Goal: Task Accomplishment & Management: Complete application form

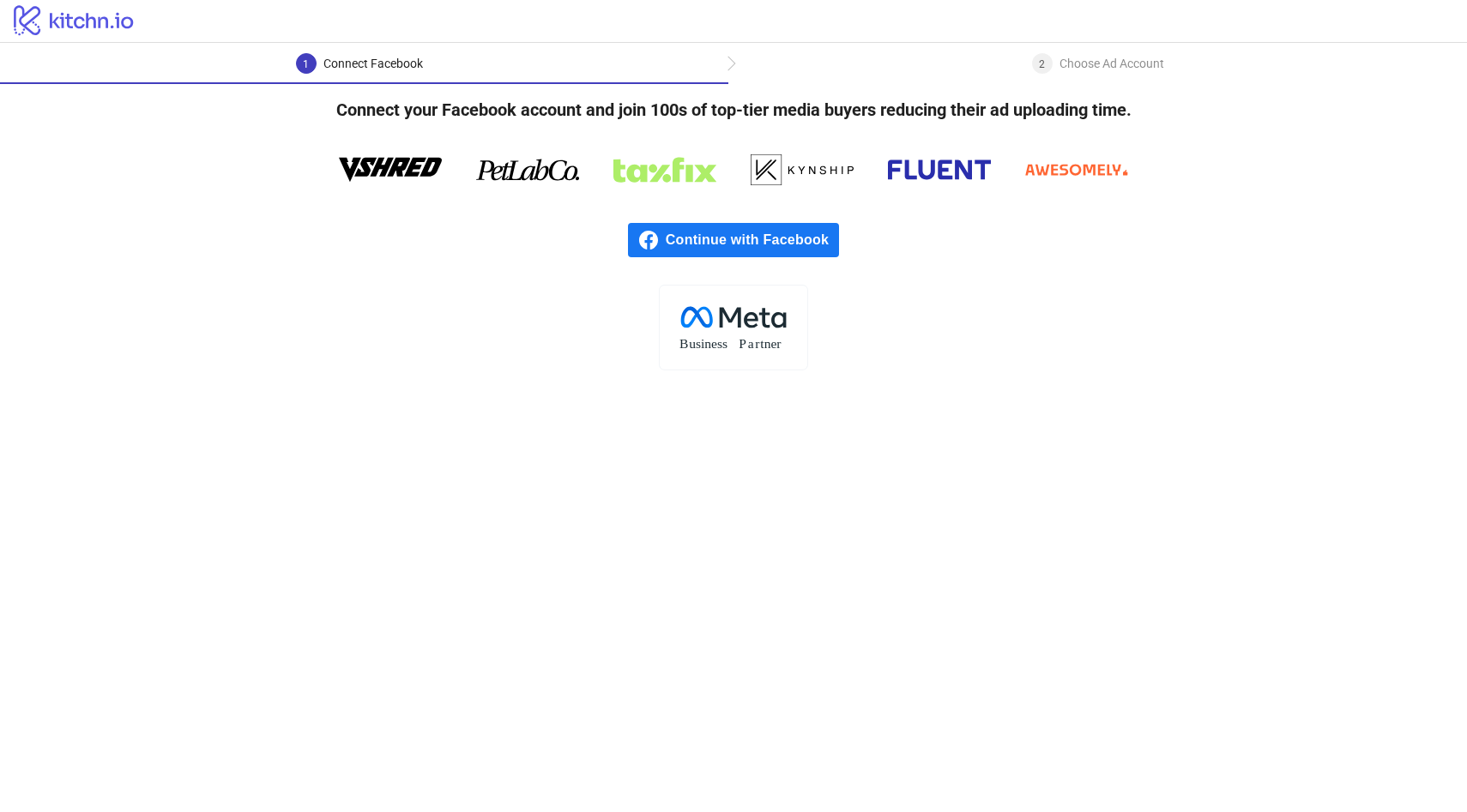
click at [702, 245] on span "Continue with Facebook" at bounding box center [752, 240] width 173 height 34
click at [697, 237] on span "Continue with Facebook" at bounding box center [752, 240] width 173 height 34
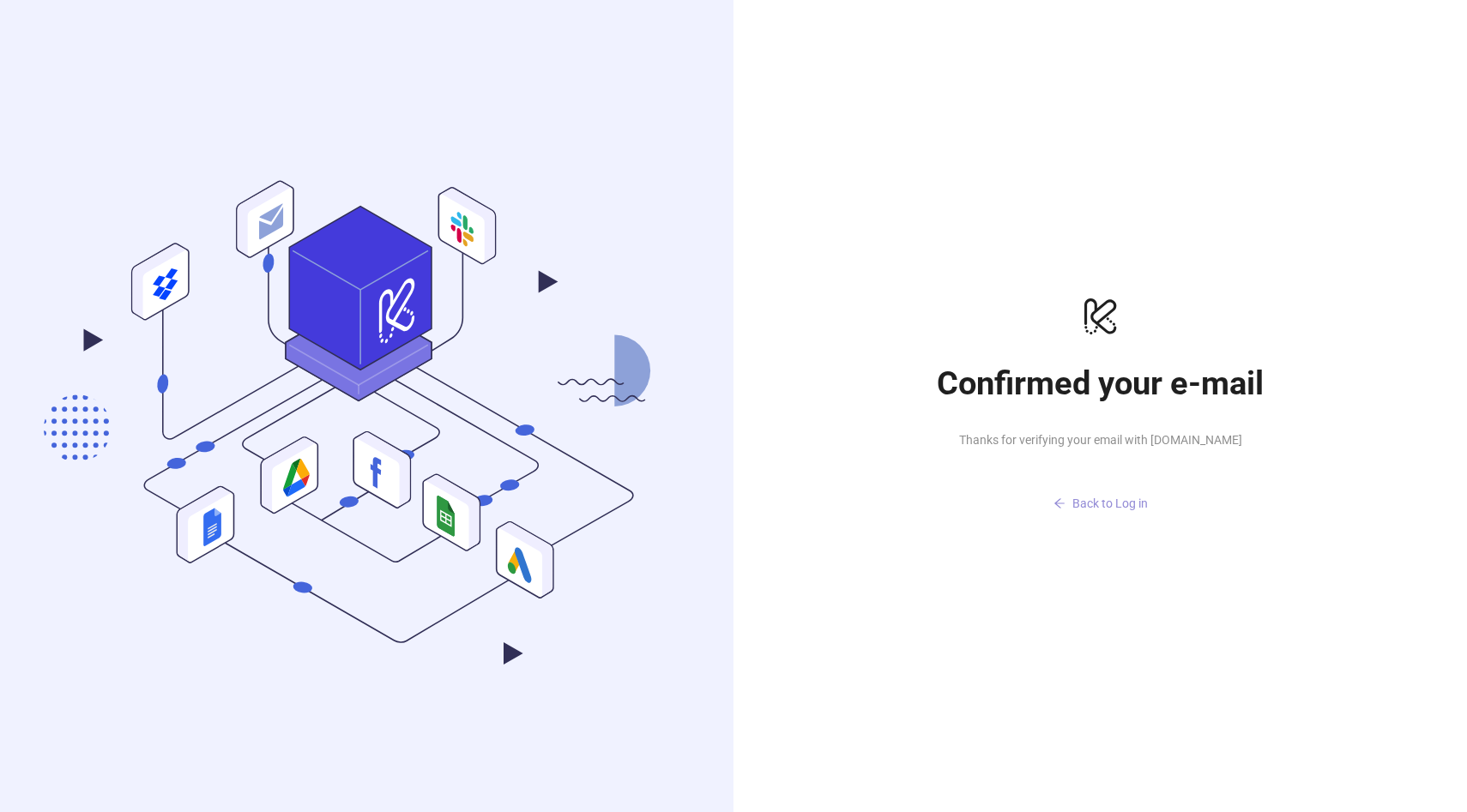
click at [1092, 508] on span "Back to Log in" at bounding box center [1110, 504] width 75 height 14
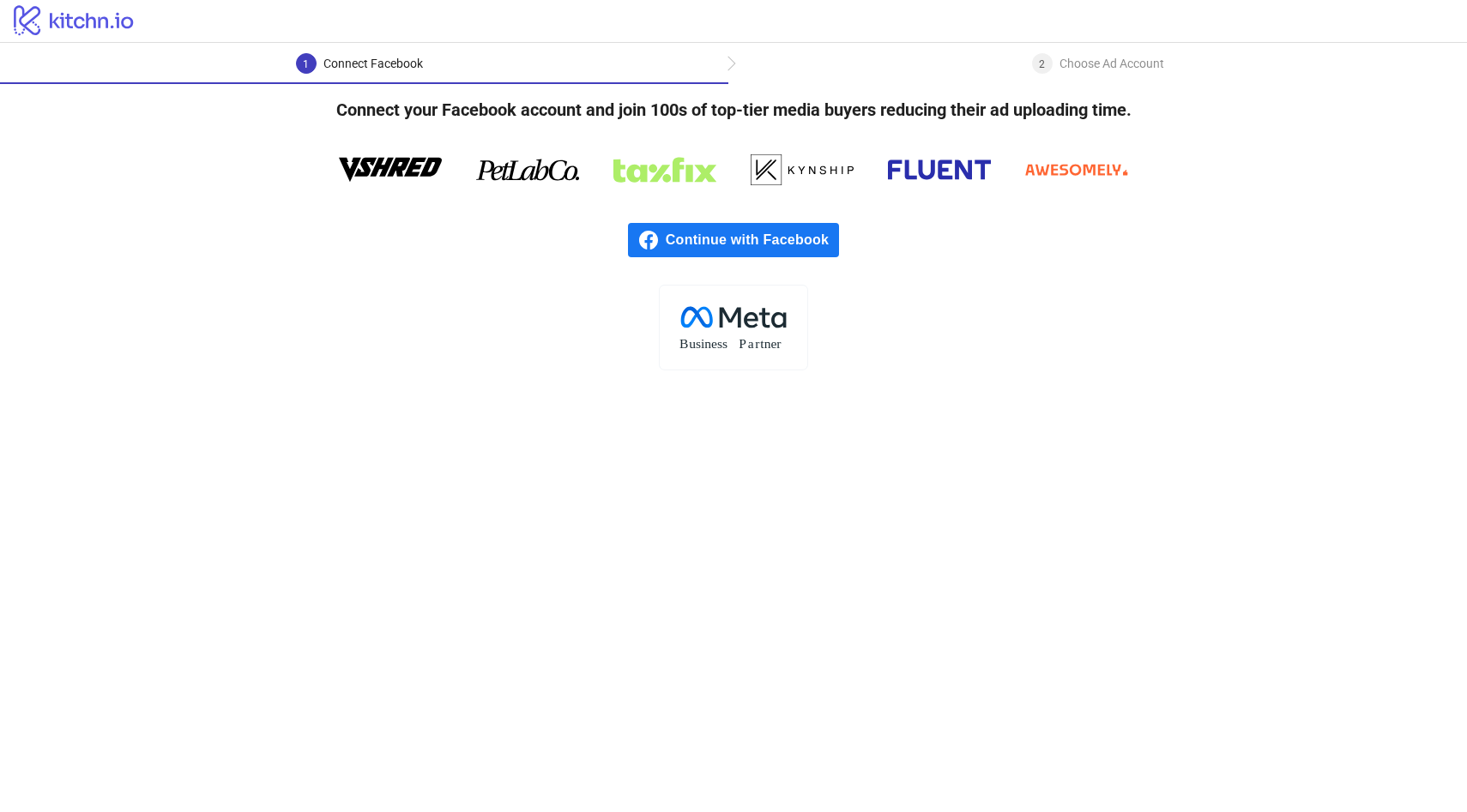
click at [710, 245] on span "Continue with Facebook" at bounding box center [752, 240] width 173 height 34
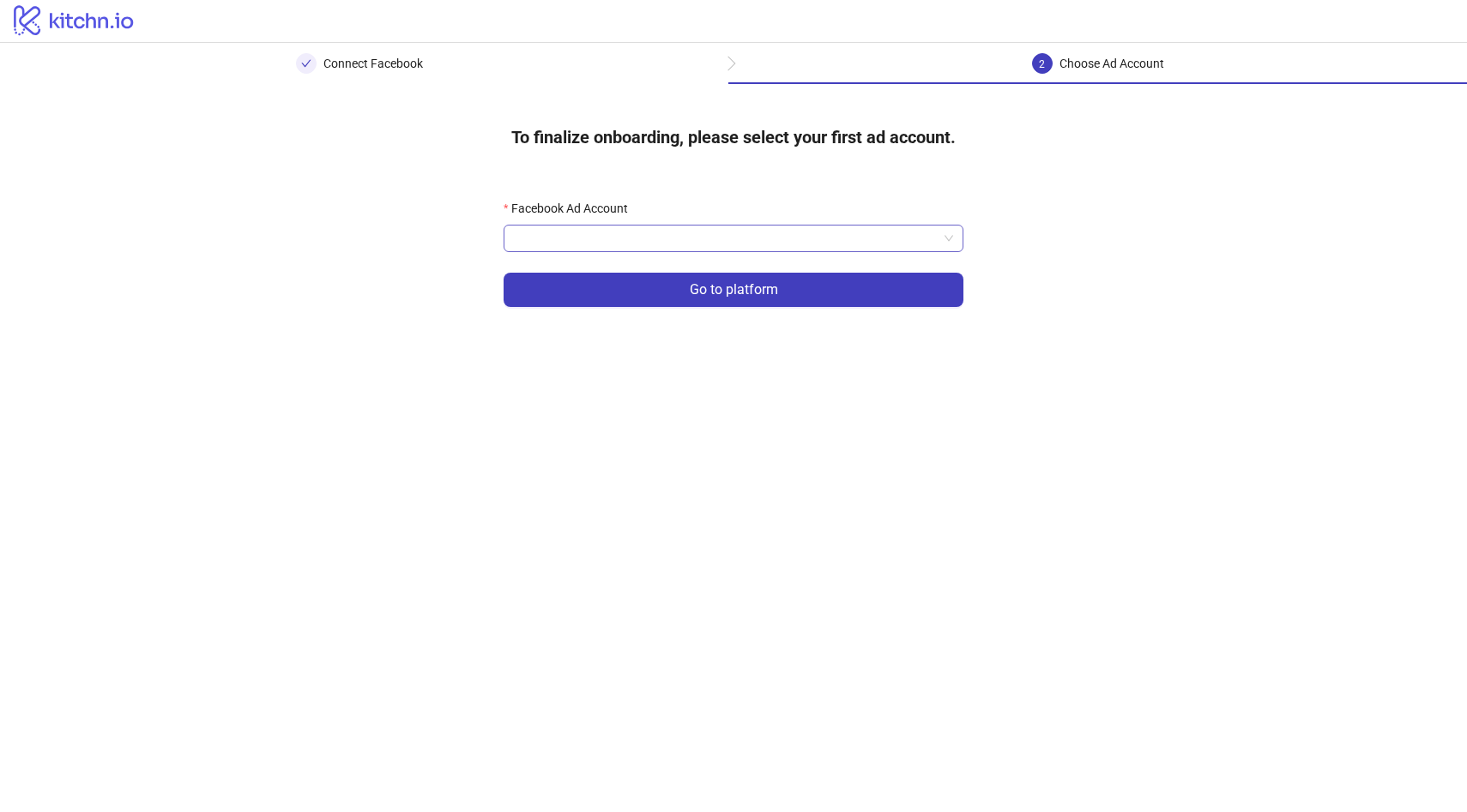
click at [652, 245] on input "Facebook Ad Account" at bounding box center [726, 238] width 424 height 26
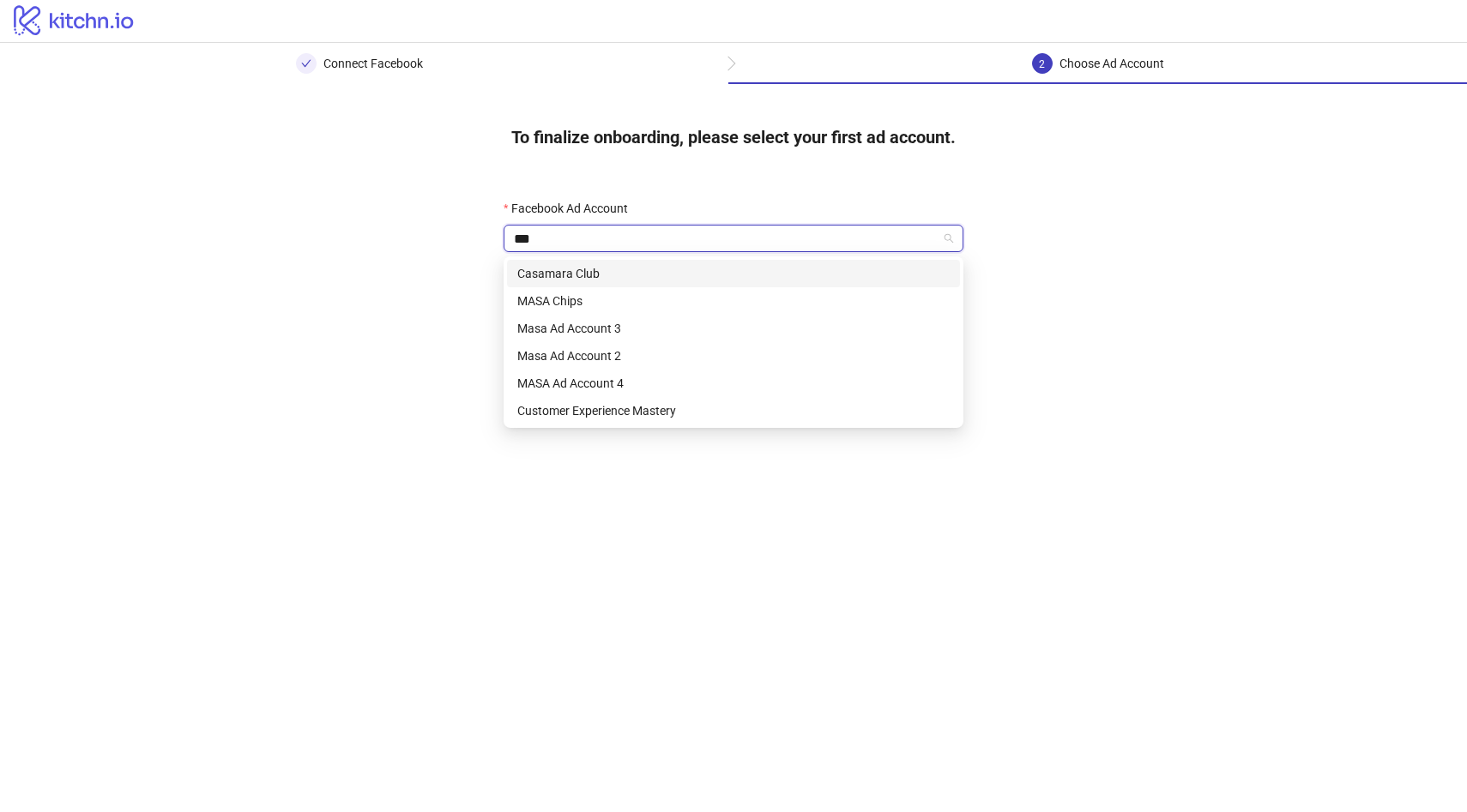
type input "****"
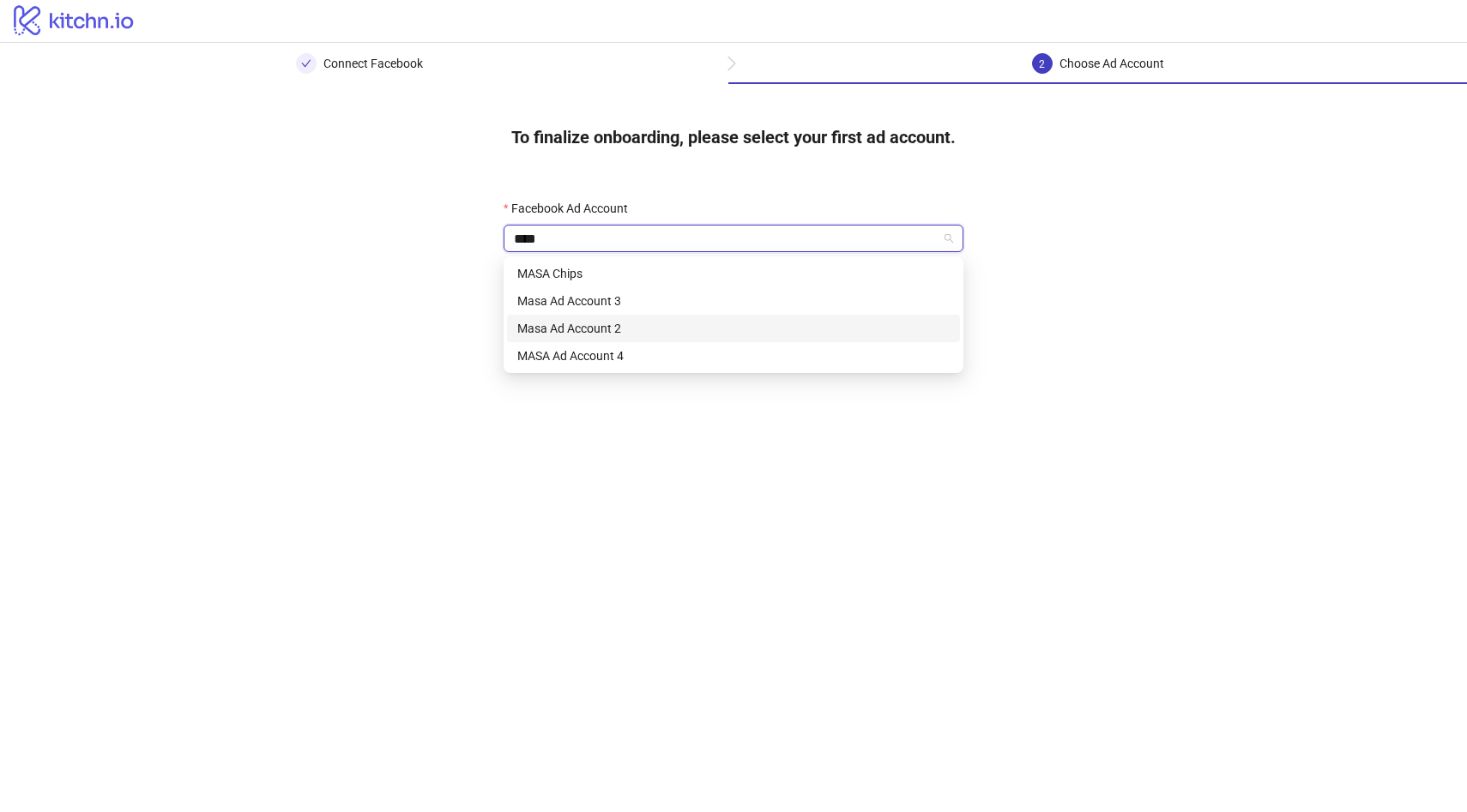
click at [607, 328] on div "Masa Ad Account 2" at bounding box center [733, 329] width 432 height 19
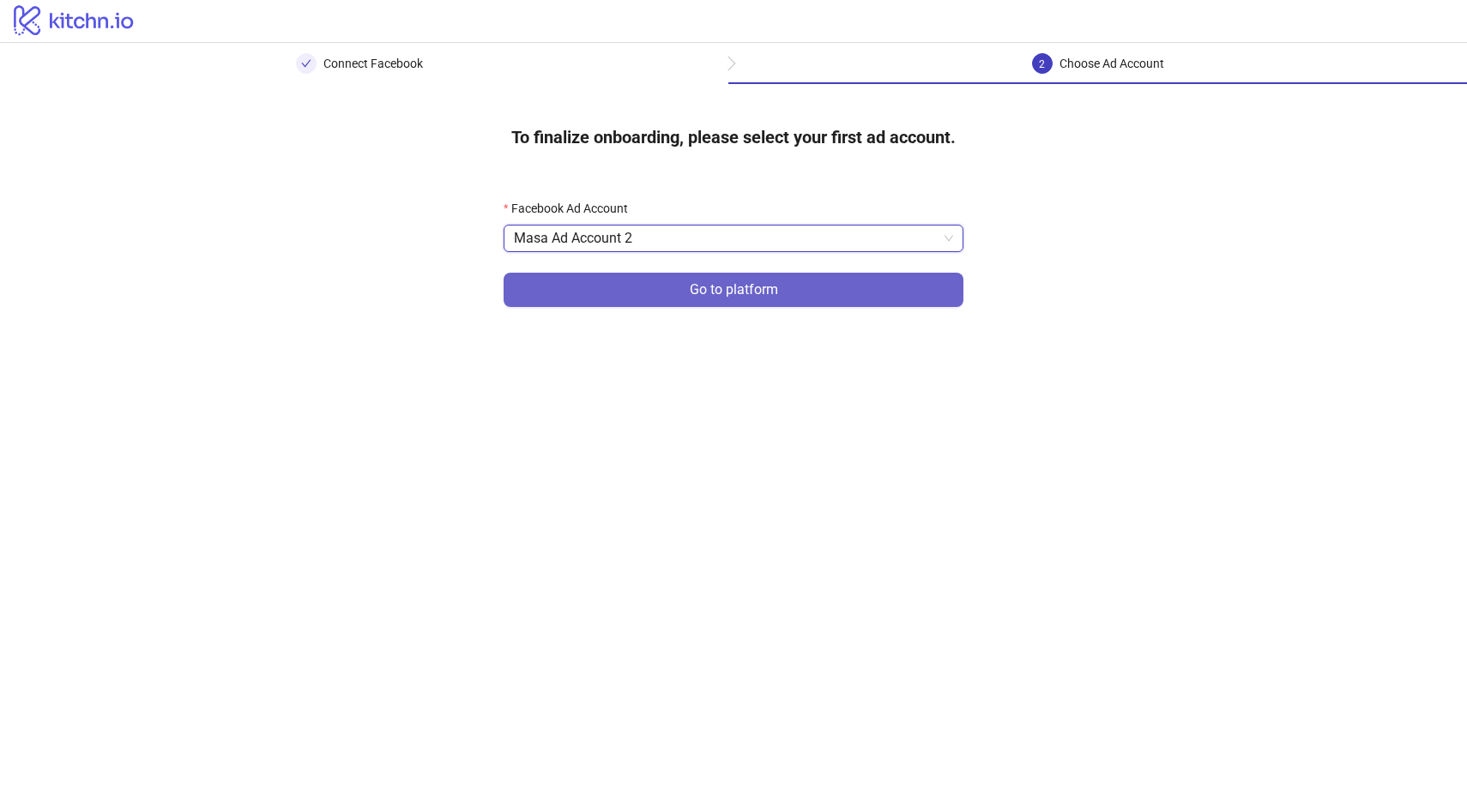
click at [640, 301] on button "Go to platform" at bounding box center [734, 289] width 460 height 34
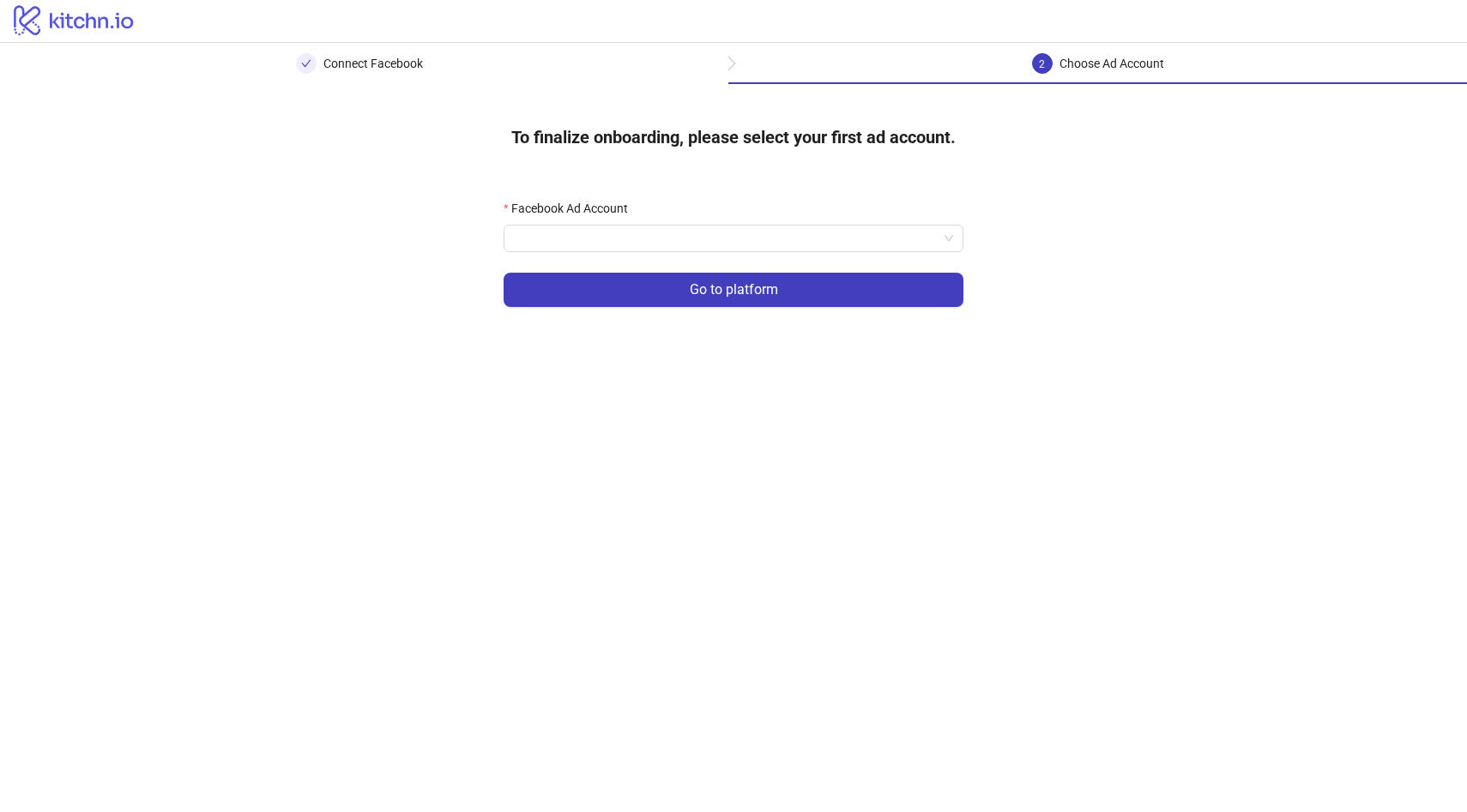
click at [631, 253] on form "Facebook Ad Account Go to platform" at bounding box center [734, 263] width 460 height 129
click at [631, 244] on input "Facebook Ad Account" at bounding box center [726, 238] width 424 height 26
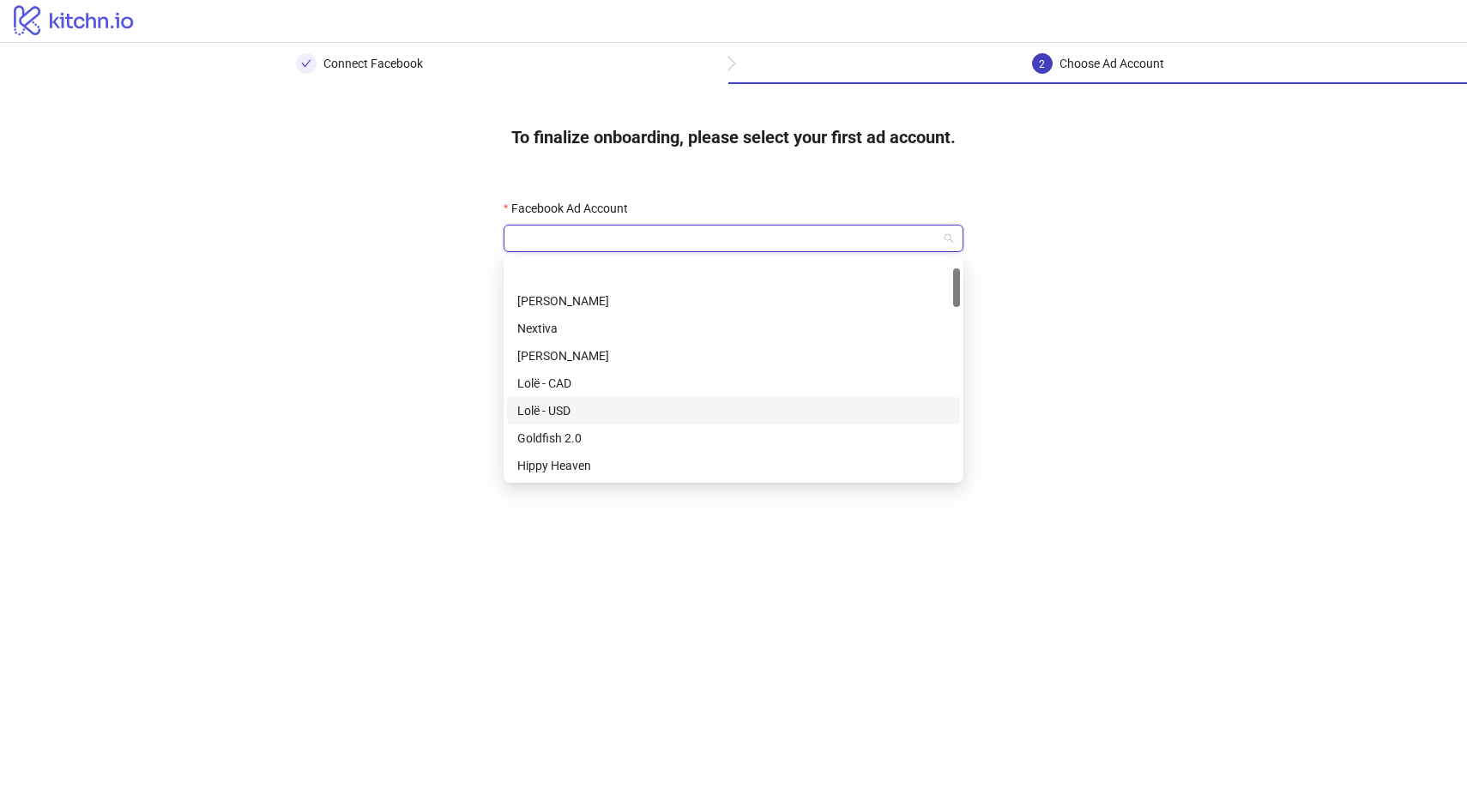
scroll to position [224, 0]
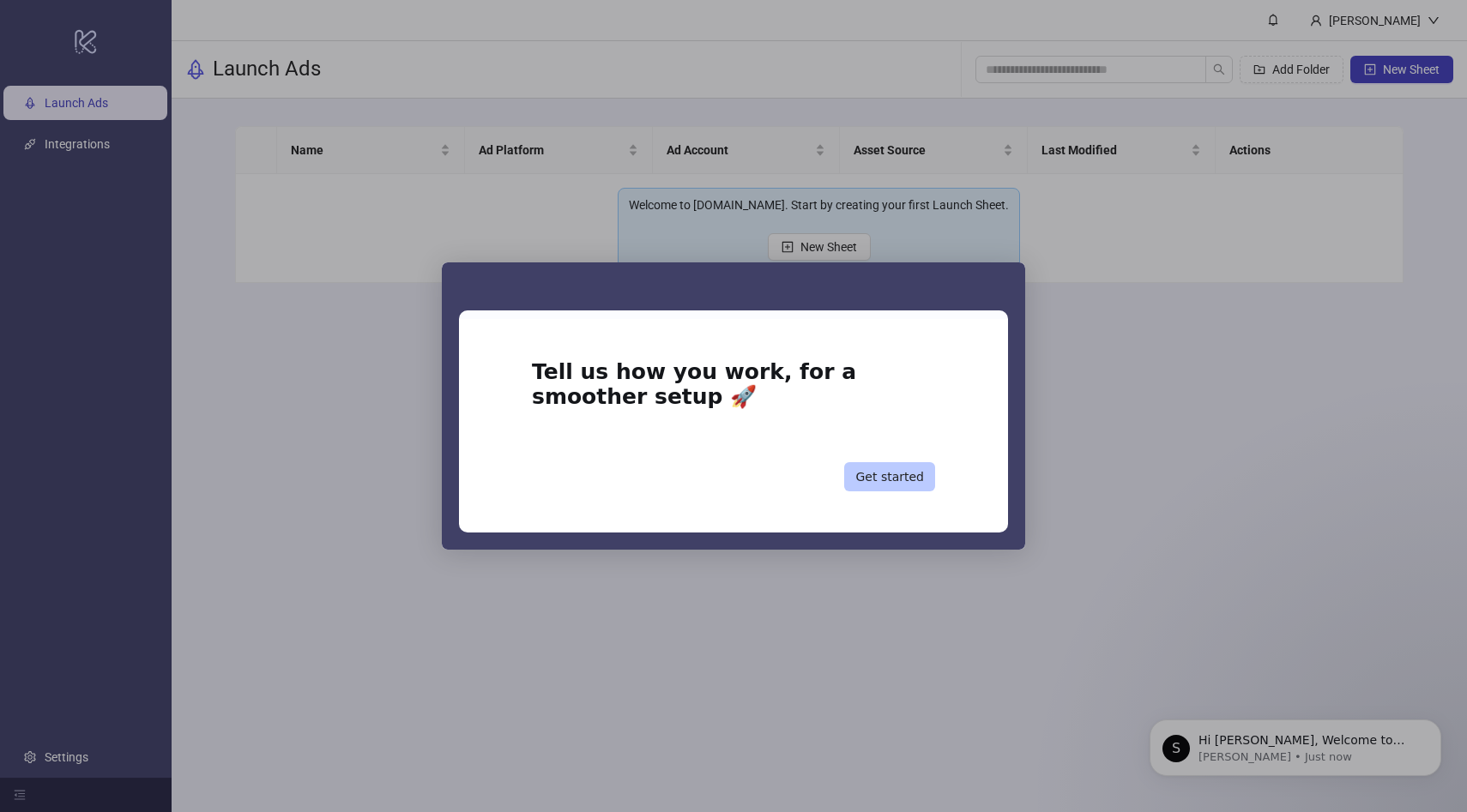
click at [889, 478] on button "Get started" at bounding box center [890, 477] width 91 height 29
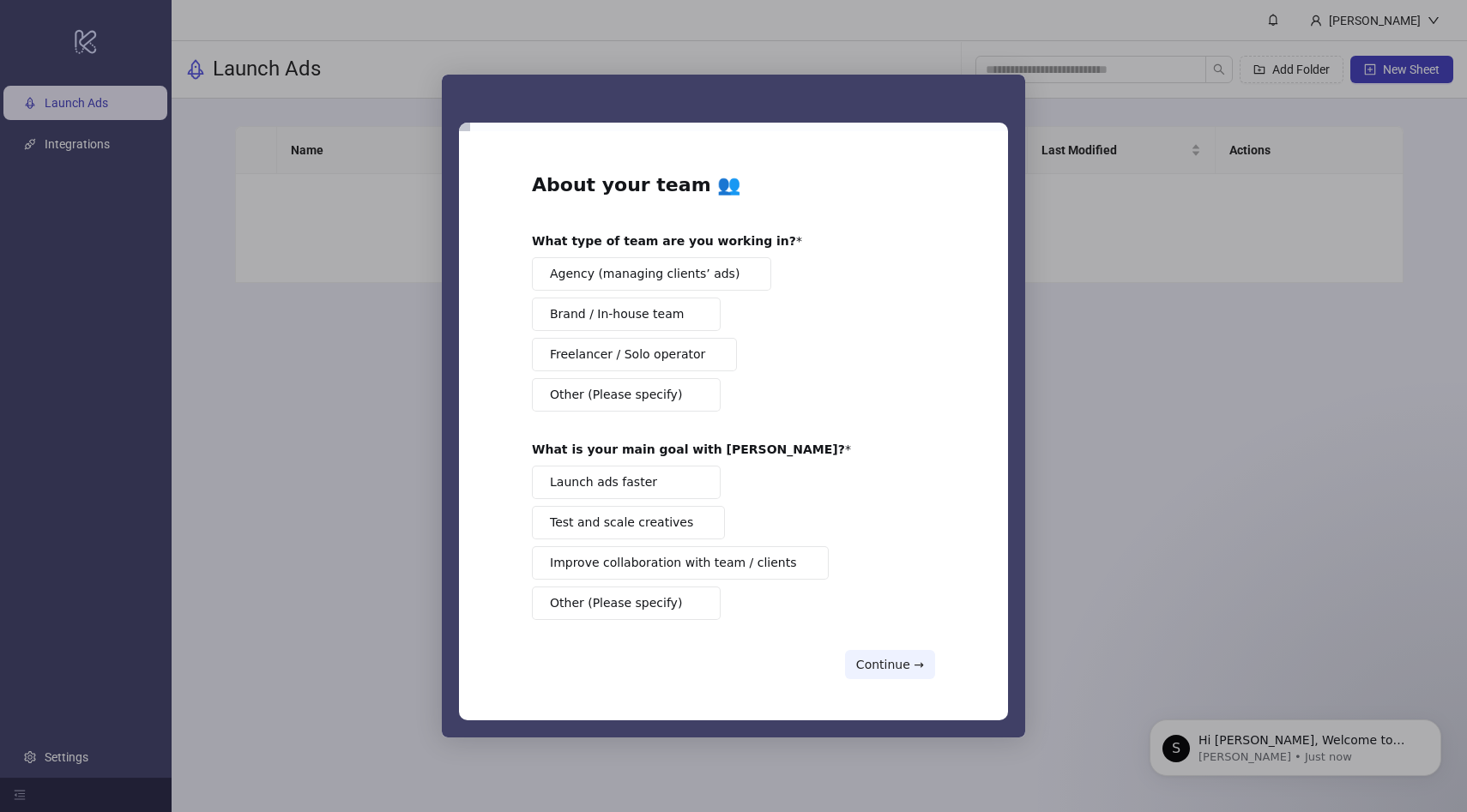
click at [890, 476] on div "Launch ads faster Test and scale creatives Improve collaboration with team / cl…" at bounding box center [733, 543] width 403 height 155
click at [891, 660] on button "Continue →" at bounding box center [890, 665] width 90 height 29
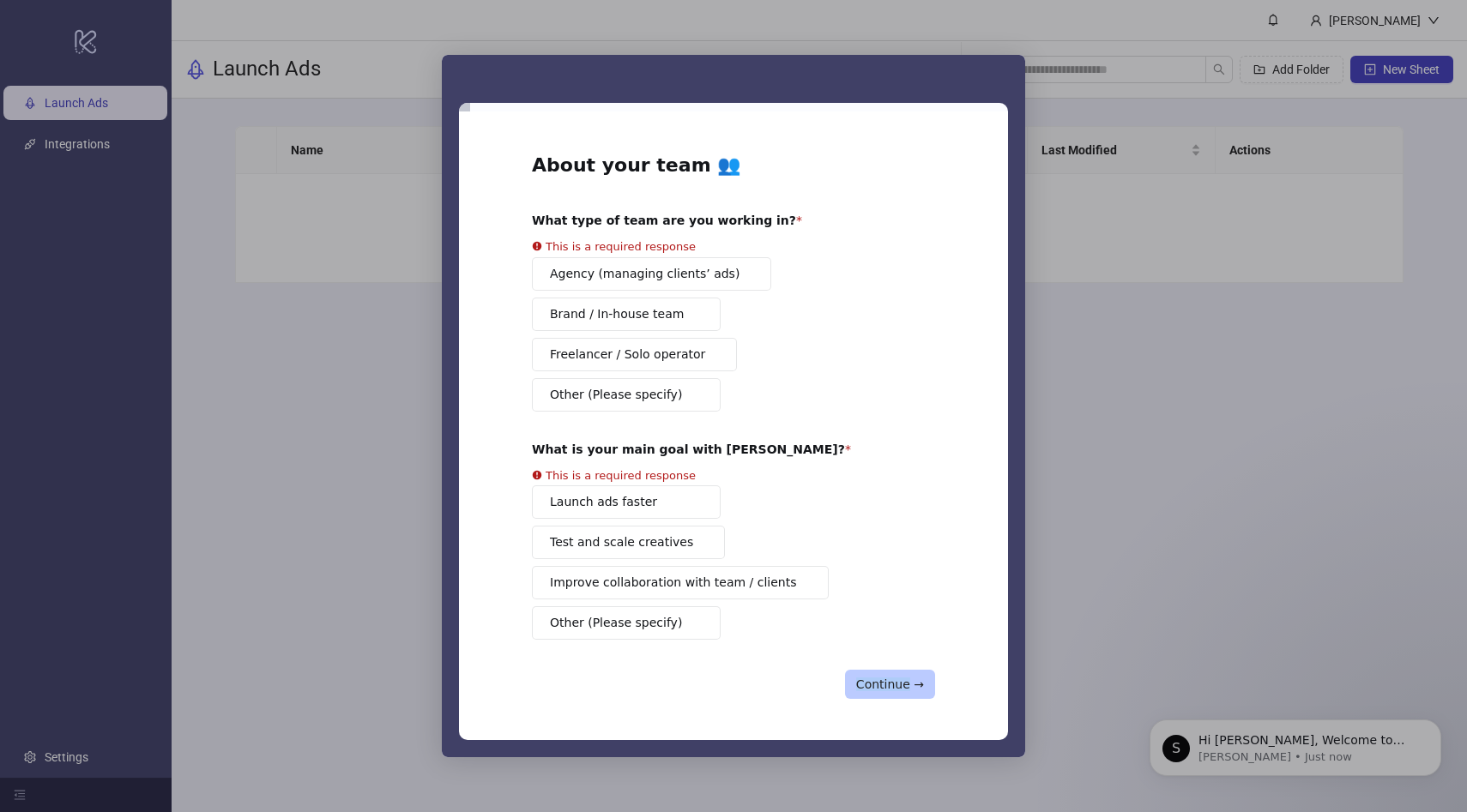
click at [891, 660] on div "About your team 👥 What type of team are you working in? This is a required resp…" at bounding box center [733, 426] width 403 height 547
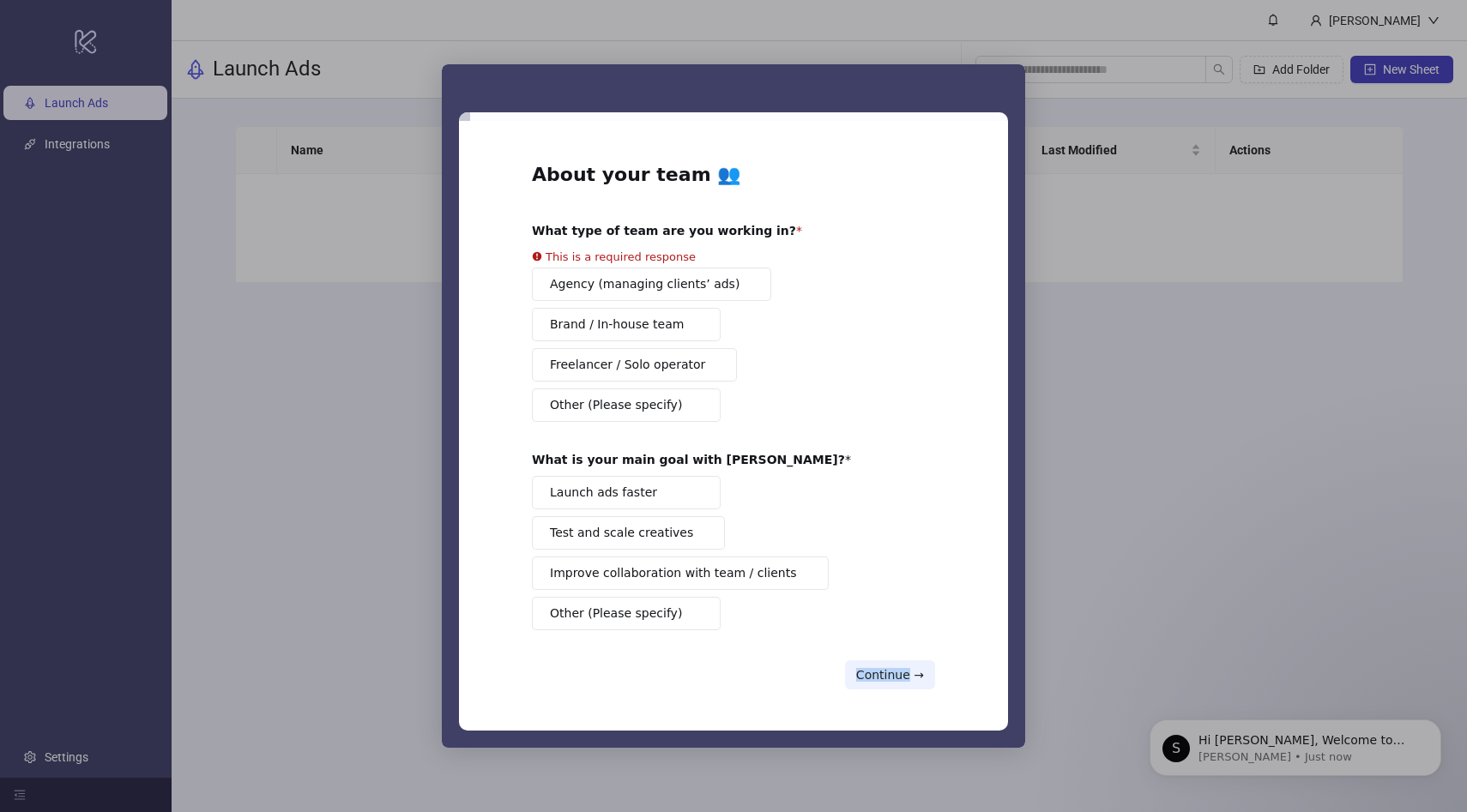
click at [627, 503] on button "Launch ads faster" at bounding box center [626, 493] width 189 height 34
click at [895, 689] on div "About your team 👥 What type of team are you working in? This is a required resp…" at bounding box center [734, 425] width 549 height 609
click at [895, 674] on button "Continue →" at bounding box center [890, 675] width 90 height 29
click at [868, 676] on button "Continue →" at bounding box center [890, 675] width 90 height 29
click at [594, 290] on button "Agency (managing clients’ ads)" at bounding box center [652, 284] width 240 height 34
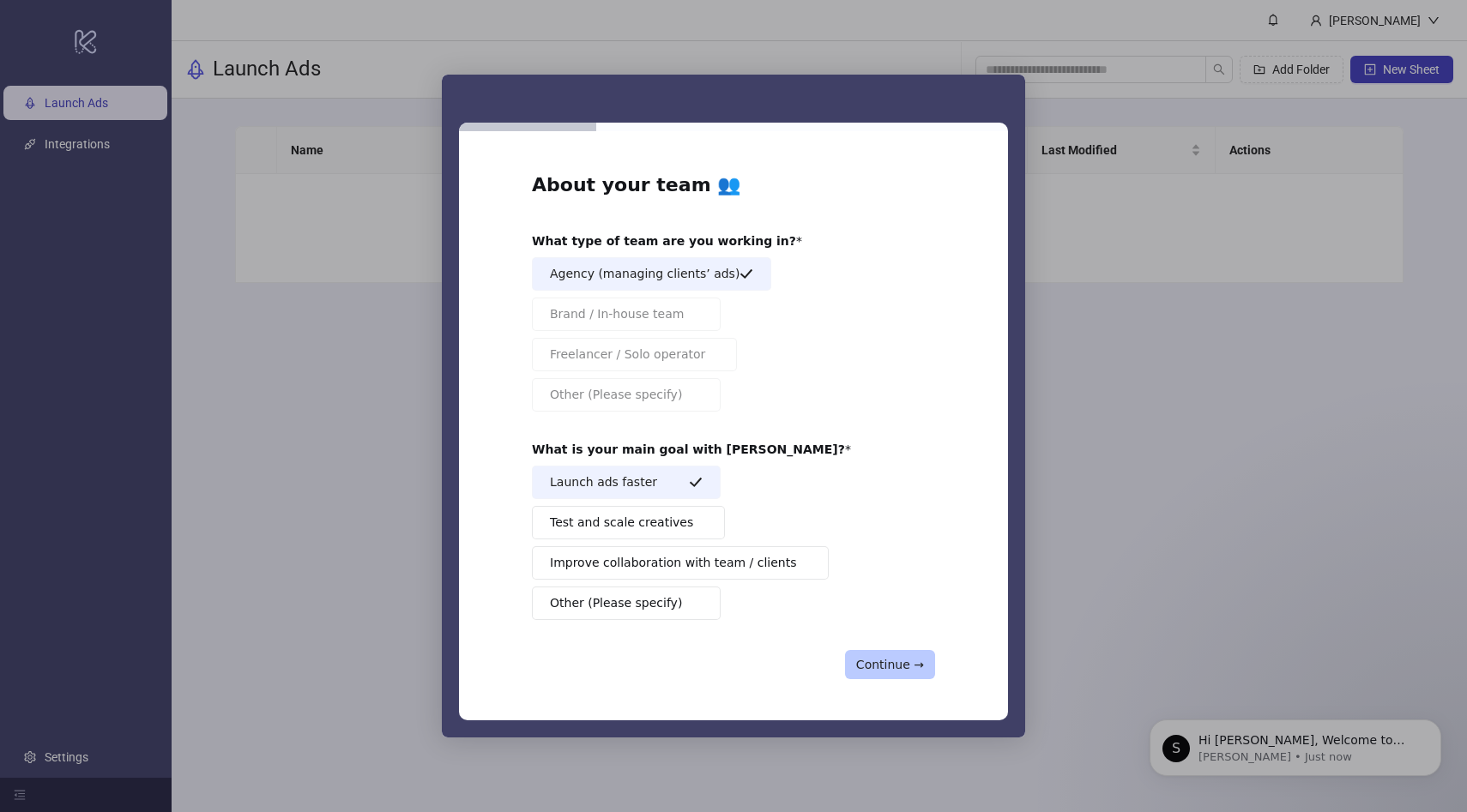
click at [917, 672] on button "Continue →" at bounding box center [890, 665] width 90 height 29
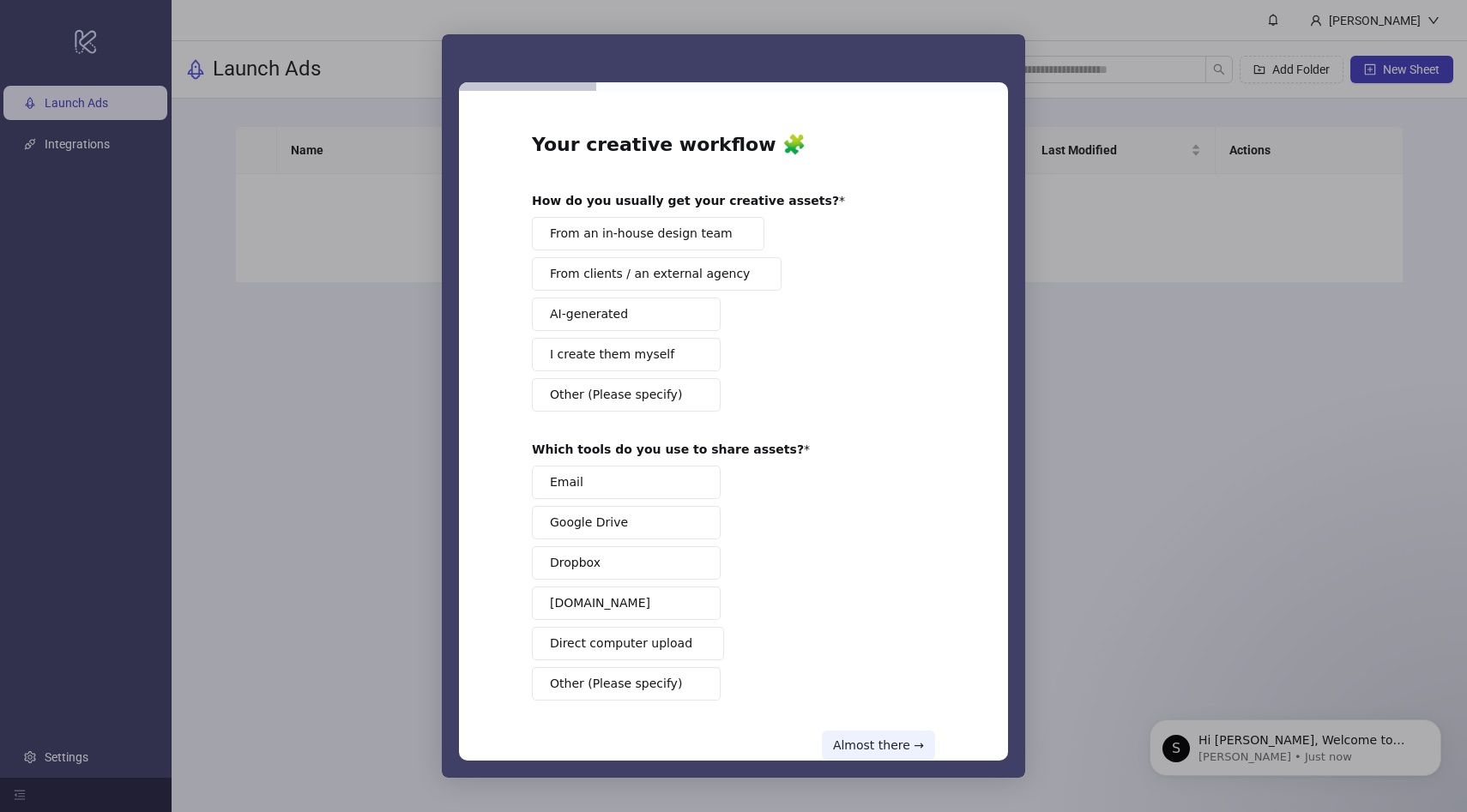
scroll to position [41, 0]
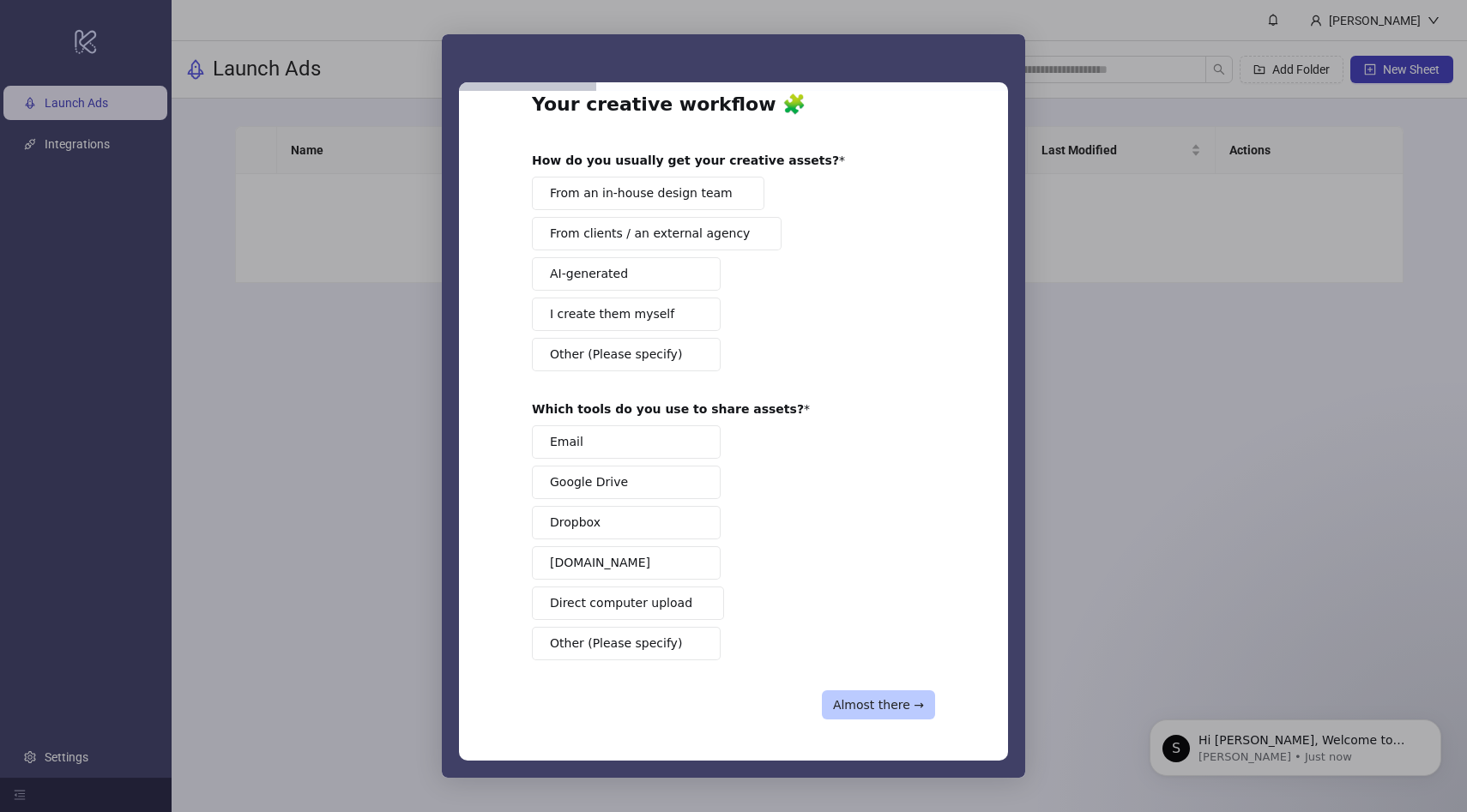
click at [888, 706] on button "Almost there →" at bounding box center [878, 705] width 113 height 29
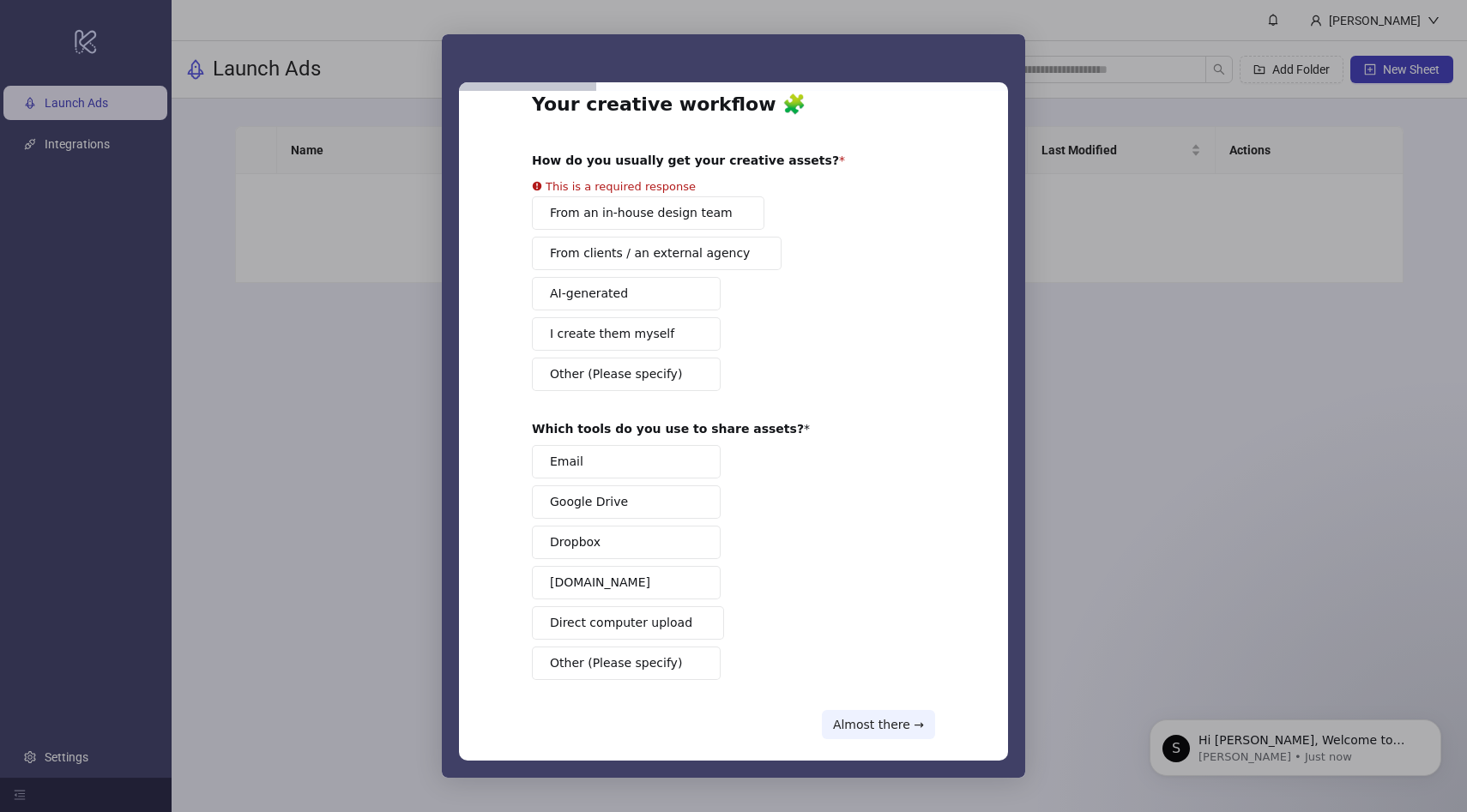
click at [626, 554] on button "Dropbox" at bounding box center [626, 542] width 189 height 34
click at [624, 559] on button "Dropbox" at bounding box center [626, 542] width 189 height 34
click at [626, 499] on button "Google Drive" at bounding box center [626, 502] width 189 height 34
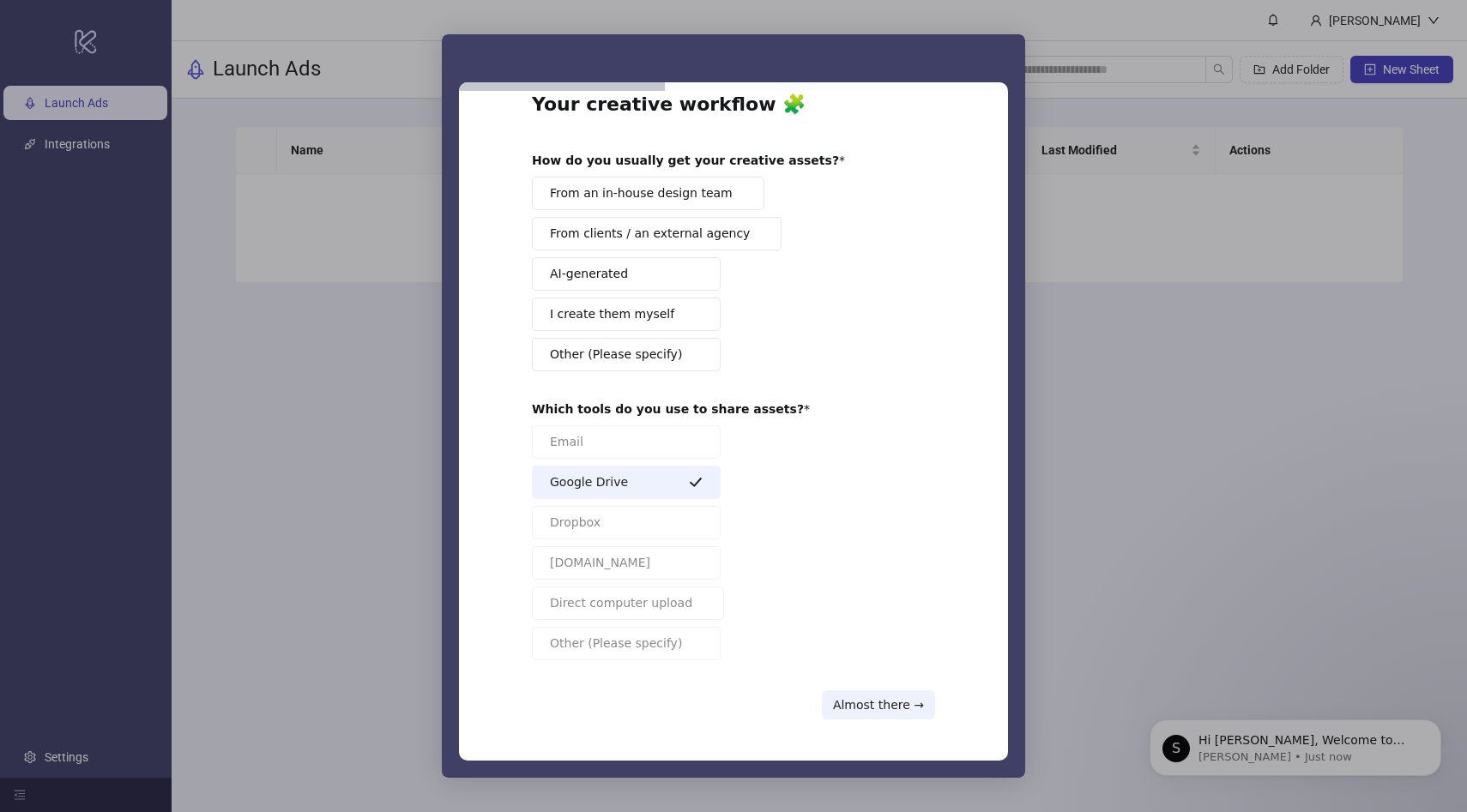
click at [625, 222] on div "From an in-house design team From clients / an external agency AI-generated I c…" at bounding box center [733, 274] width 403 height 194
click at [684, 198] on span "From an in-house design team" at bounding box center [641, 193] width 183 height 18
click at [902, 709] on button "Almost there →" at bounding box center [878, 705] width 113 height 29
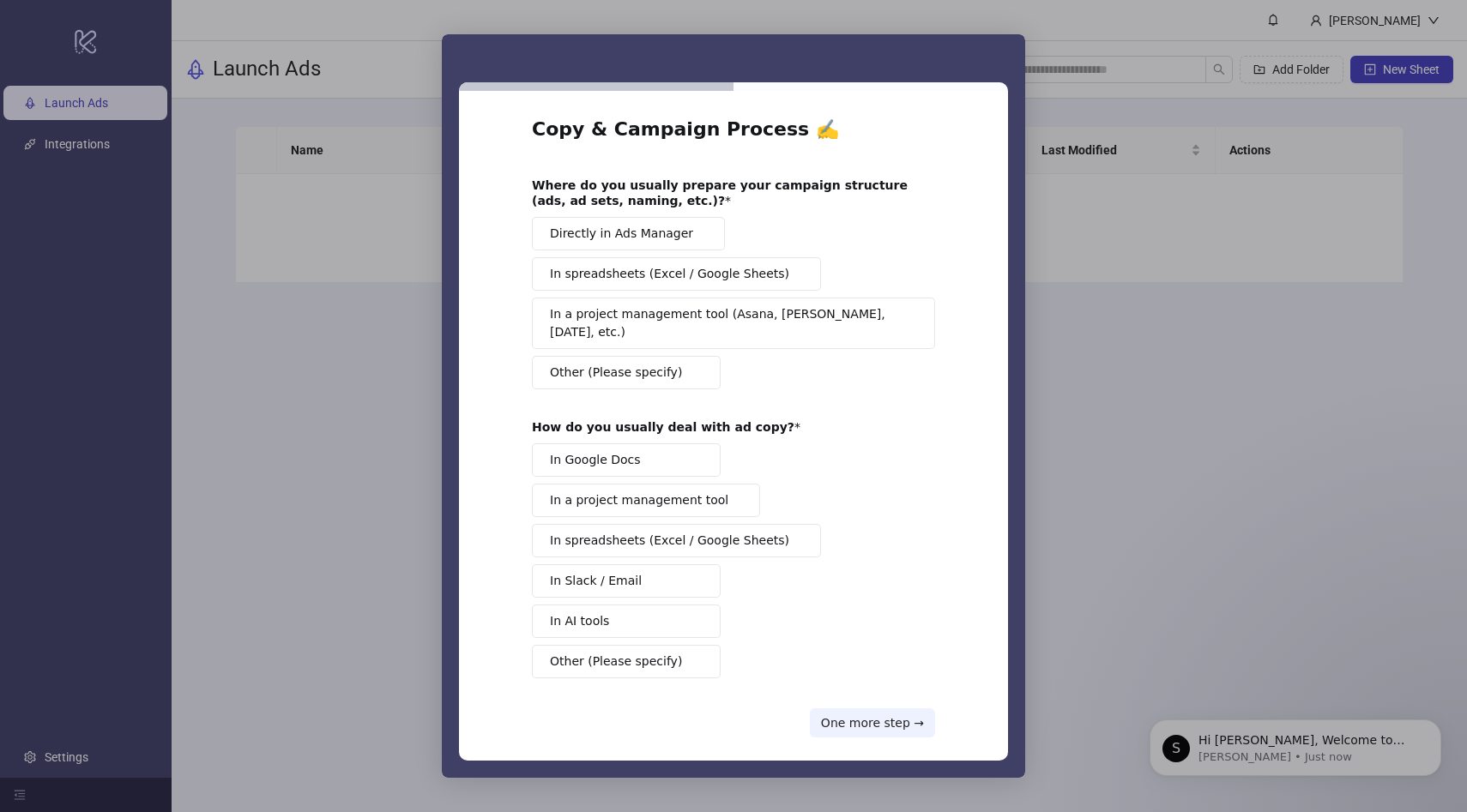
click at [656, 235] on span "Directly in Ads Manager" at bounding box center [622, 233] width 143 height 18
click at [631, 451] on button "In Google Docs" at bounding box center [626, 460] width 189 height 34
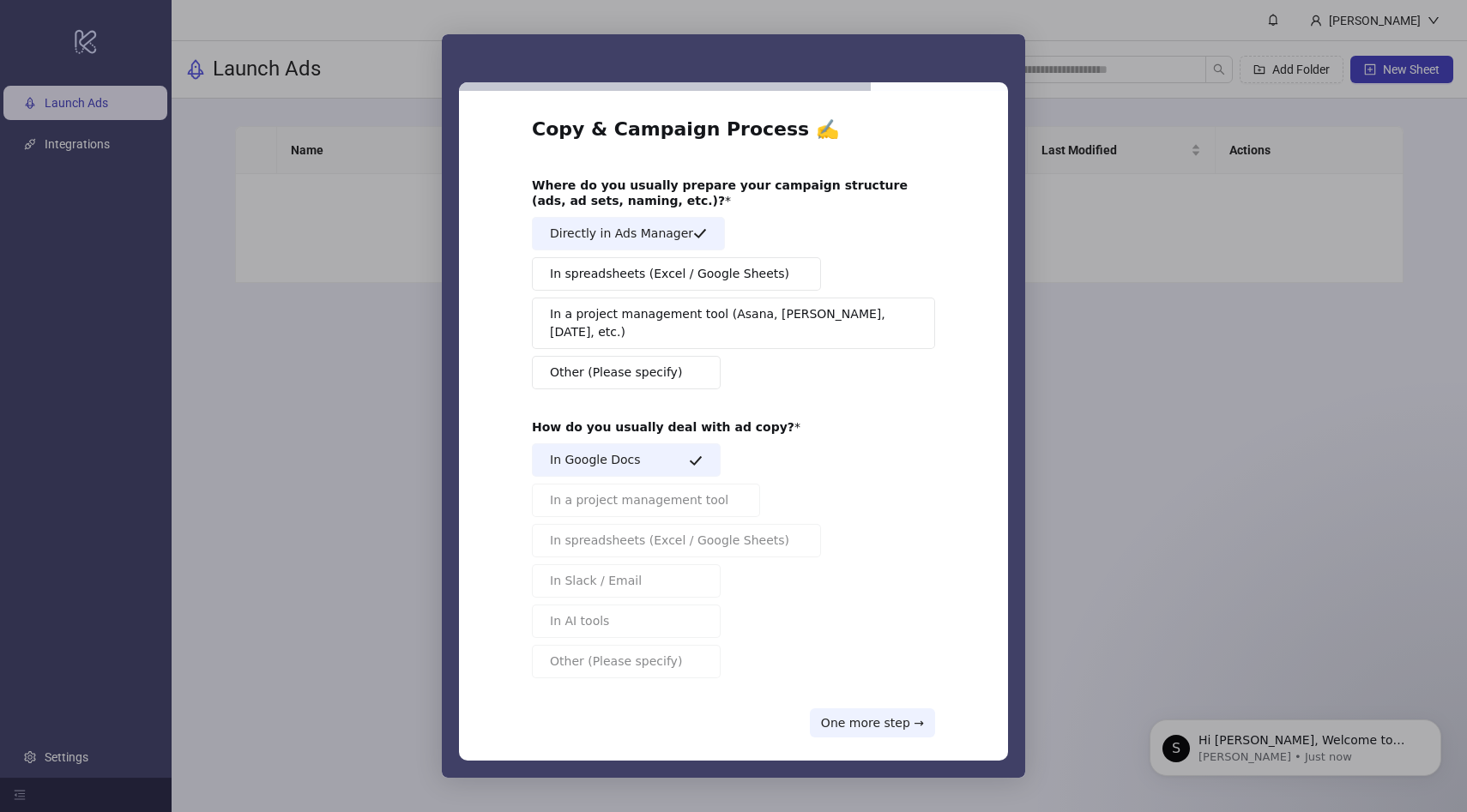
click at [689, 453] on icon "Intercom messenger" at bounding box center [696, 460] width 14 height 14
click at [686, 532] on span "In spreadsheets (Excel / Google Sheets)" at bounding box center [670, 540] width 240 height 18
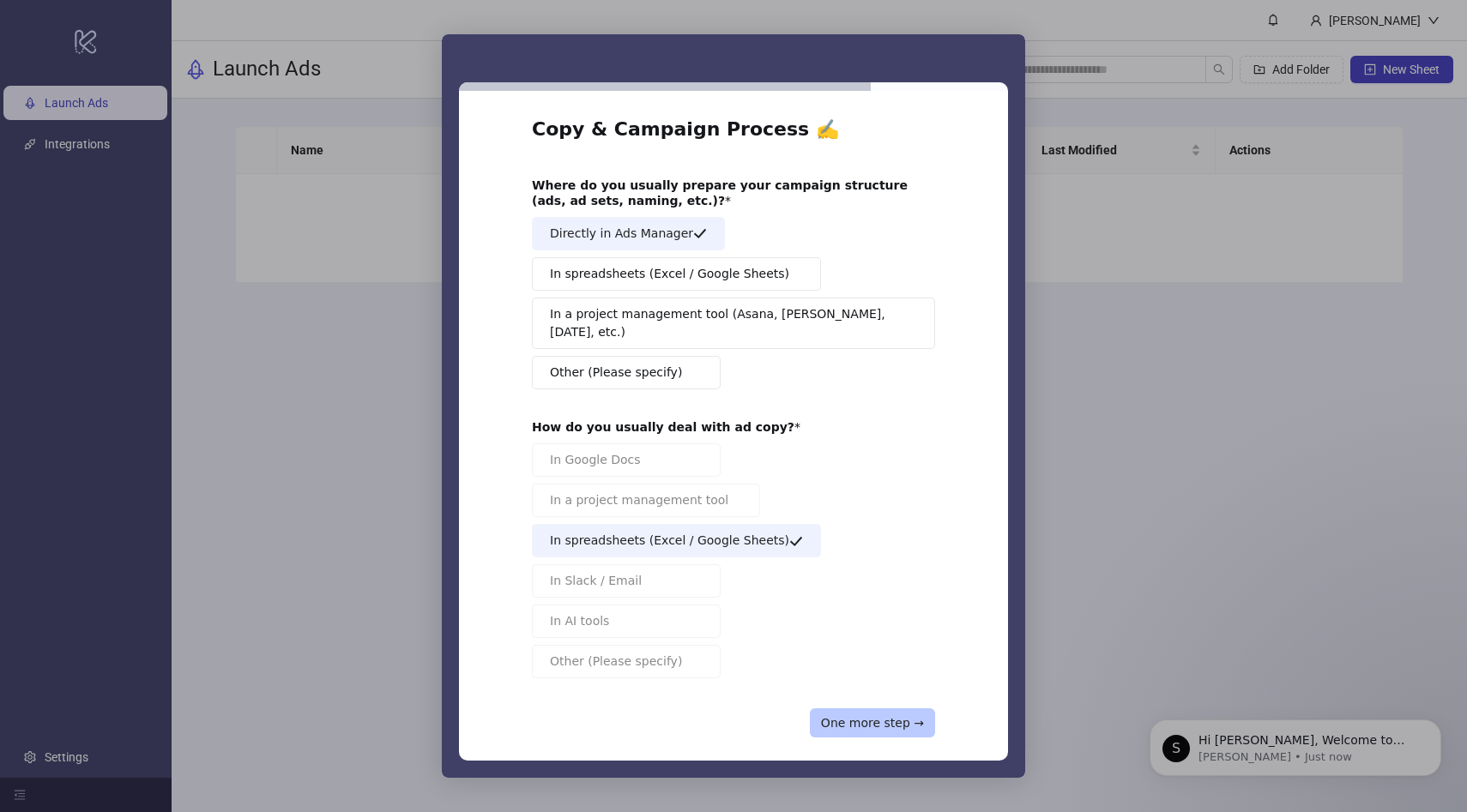
click at [872, 709] on button "One more step →" at bounding box center [873, 723] width 126 height 29
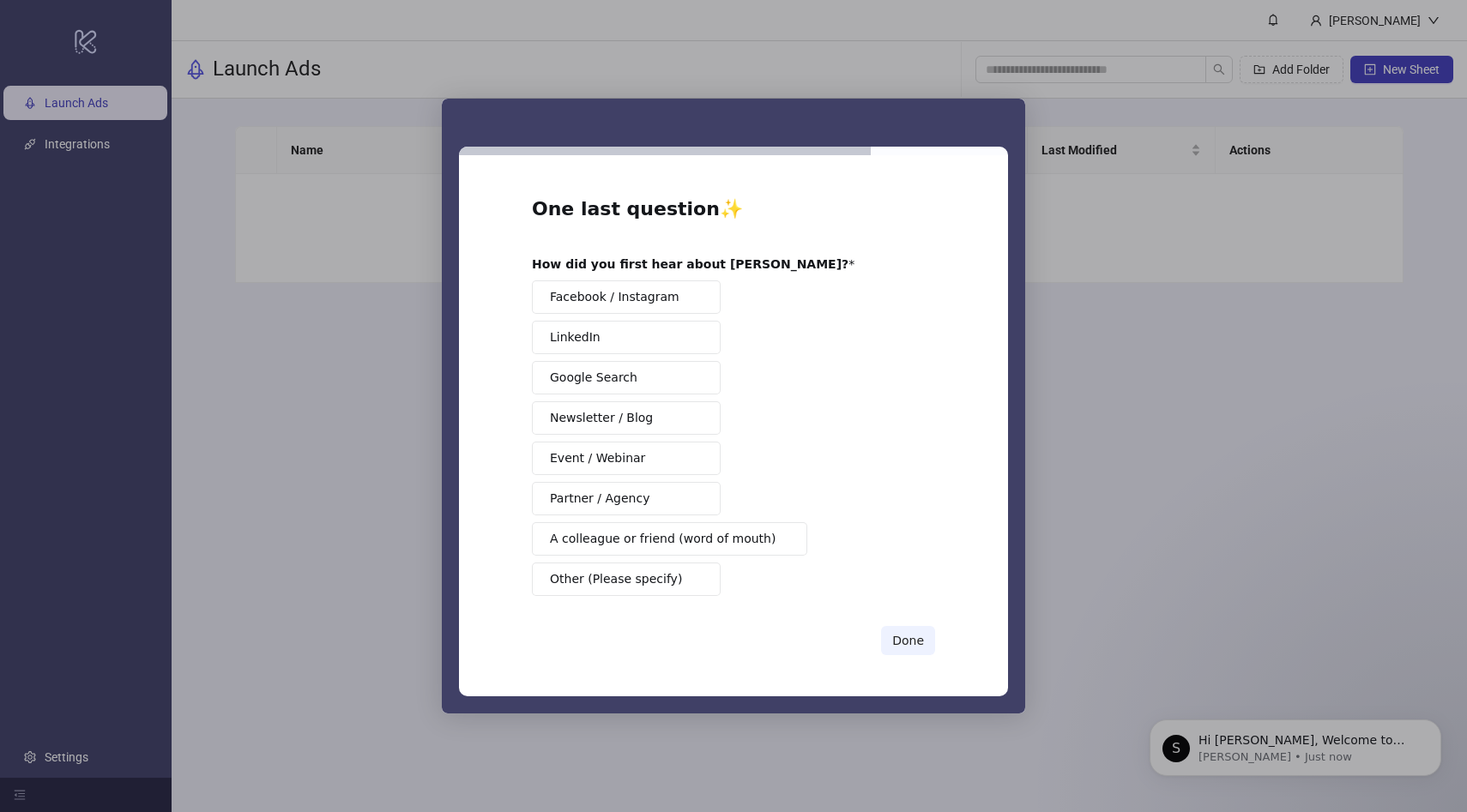
click at [674, 495] on button "Partner / Agency" at bounding box center [626, 499] width 189 height 34
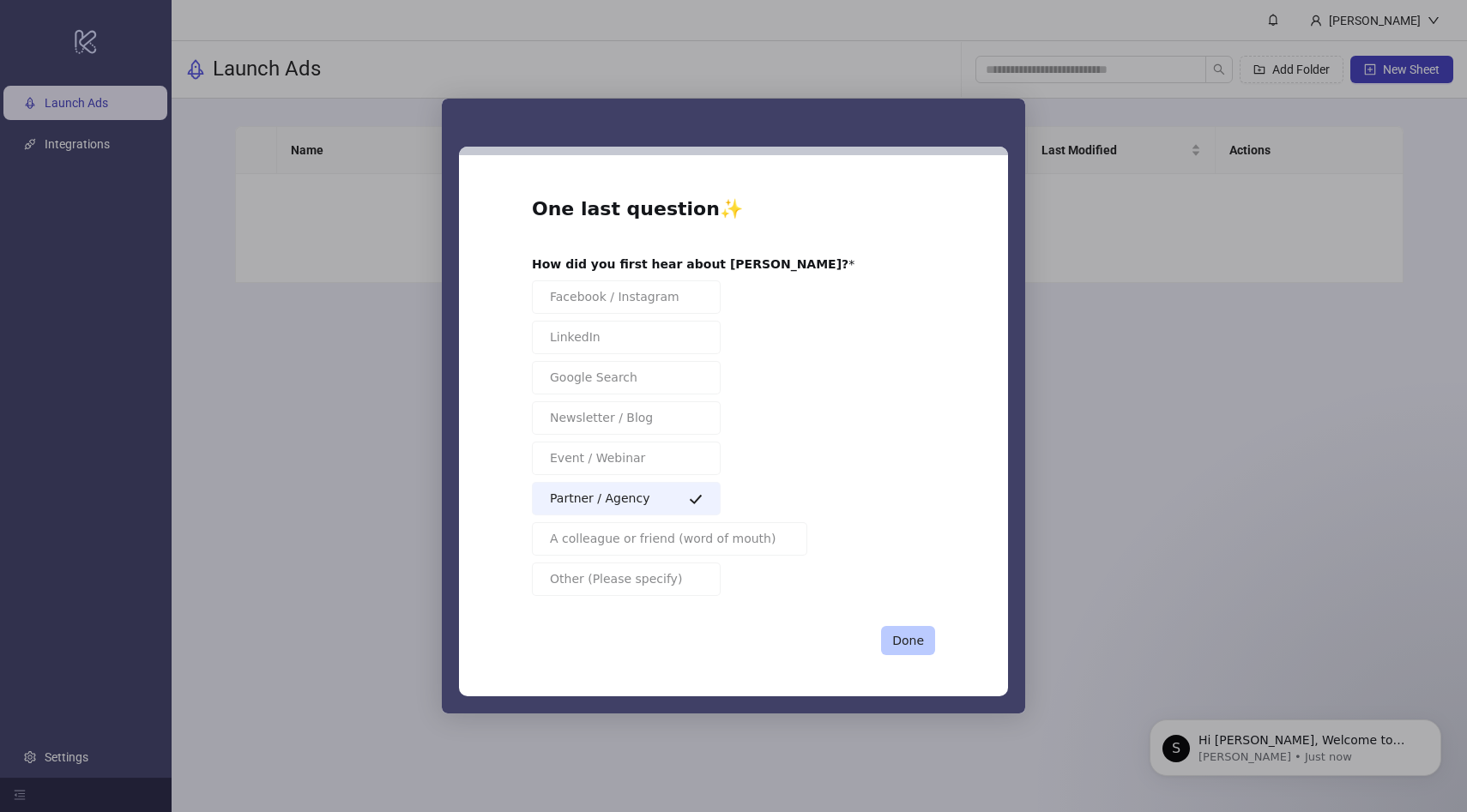
click at [910, 646] on button "Done" at bounding box center [908, 641] width 54 height 29
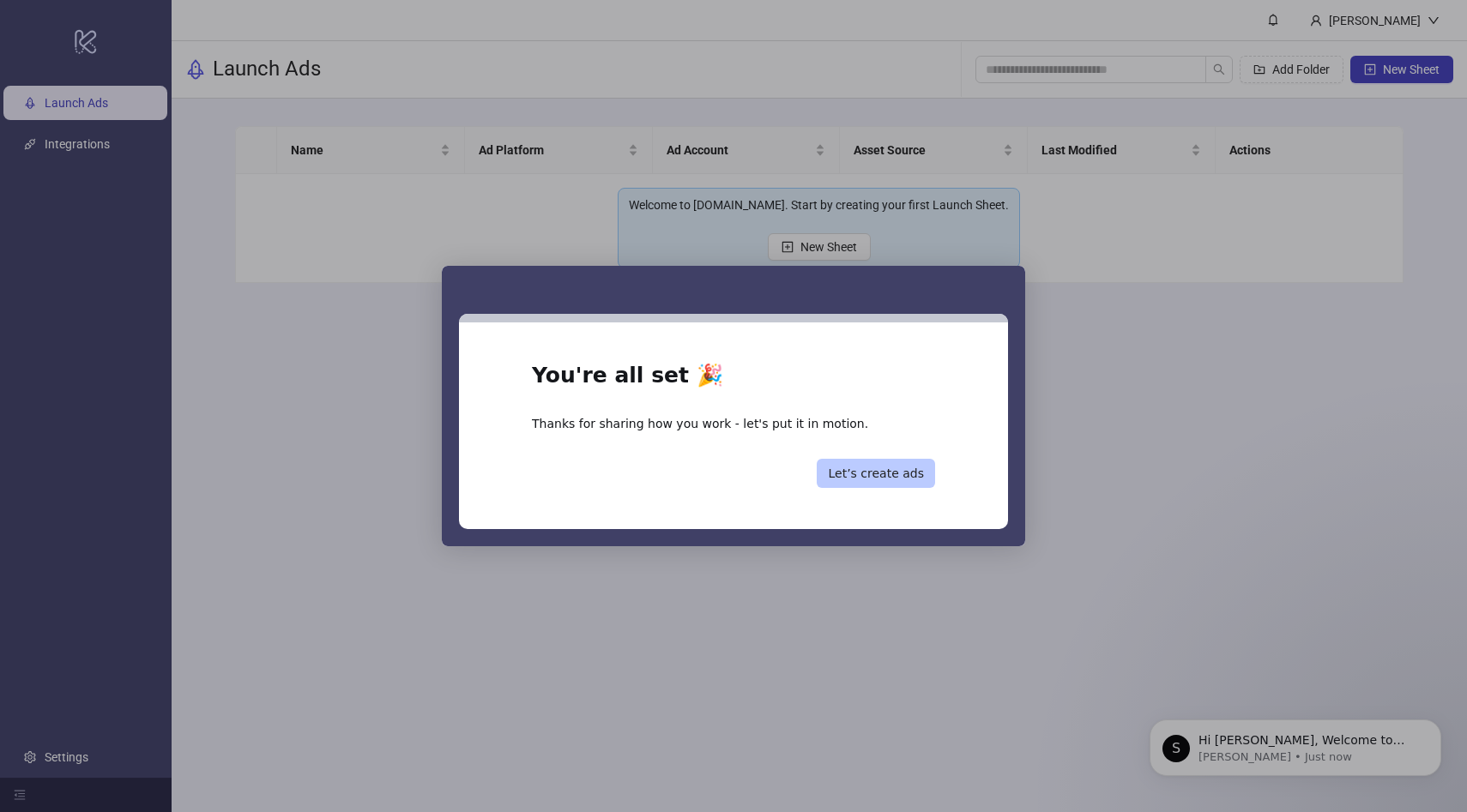
click at [864, 466] on button "Let’s create ads" at bounding box center [876, 474] width 118 height 29
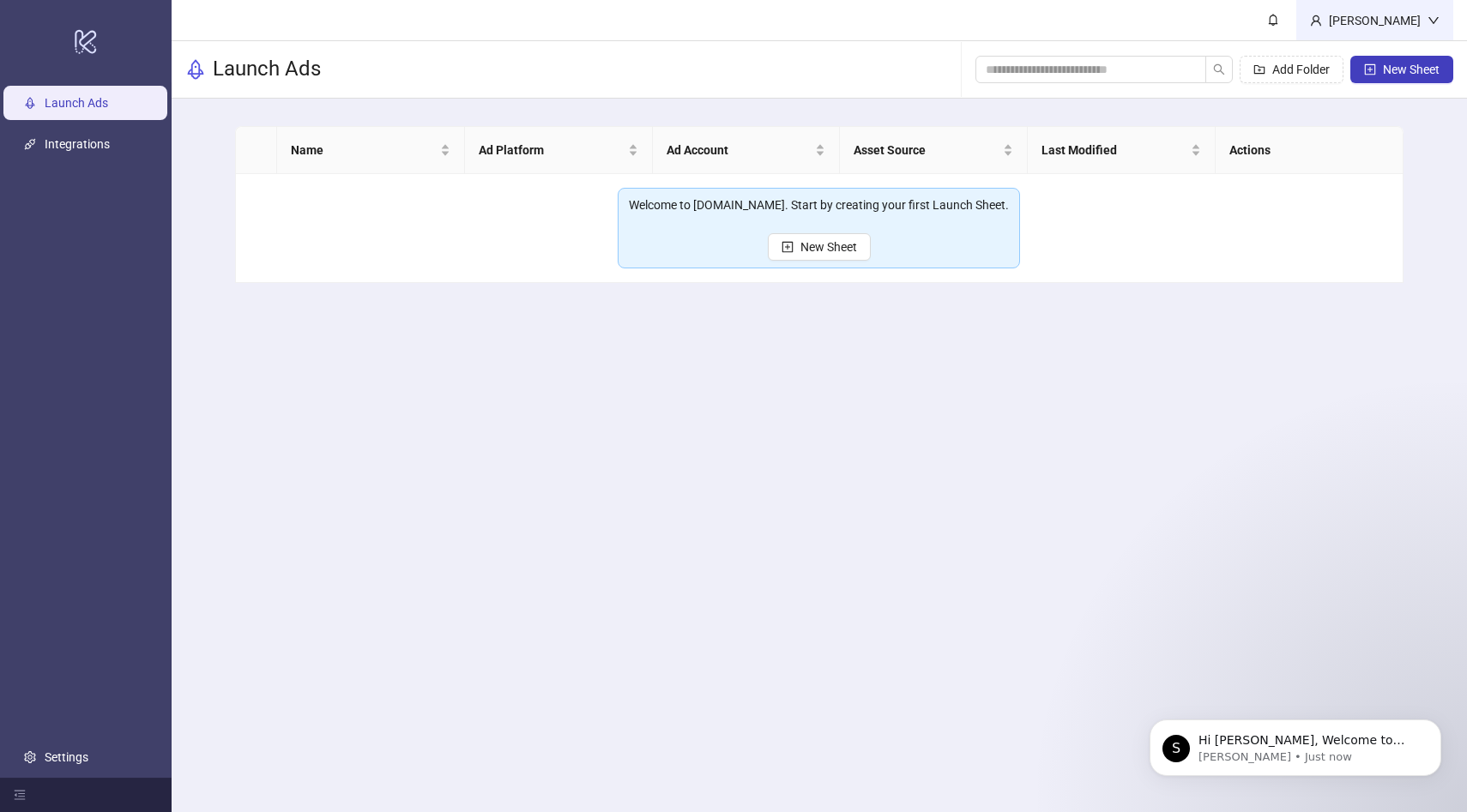
click at [1399, 17] on div "[PERSON_NAME]" at bounding box center [1374, 21] width 105 height 19
click at [455, 368] on main "[PERSON_NAME] Launch Ads Add Folder New Sheet Name Ad Platform Ad Account Asset…" at bounding box center [819, 406] width 1296 height 812
click at [88, 764] on link "Settings" at bounding box center [66, 757] width 44 height 14
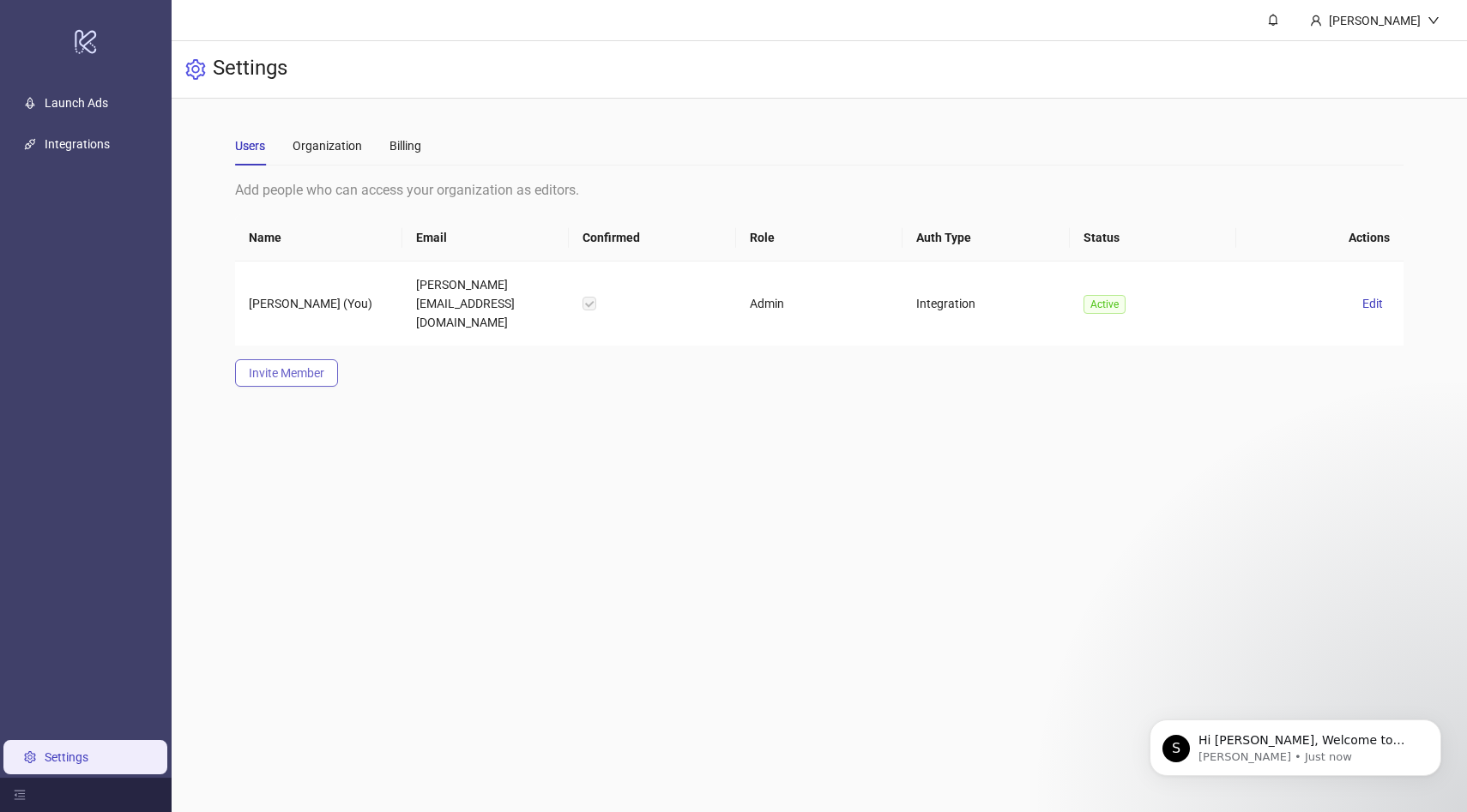
click at [289, 360] on button "Invite Member" at bounding box center [286, 373] width 103 height 27
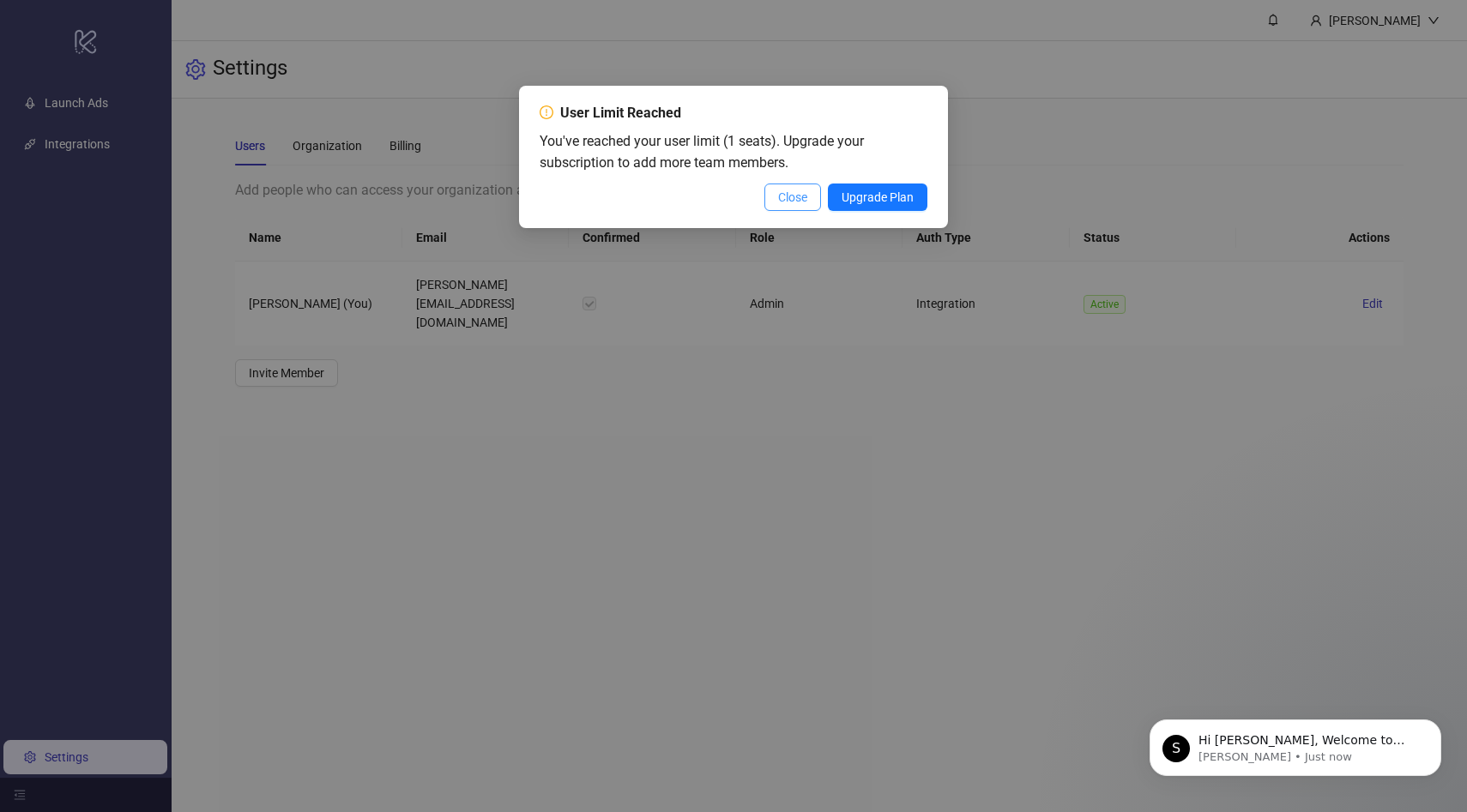
click at [806, 198] on button "Close" at bounding box center [793, 197] width 57 height 27
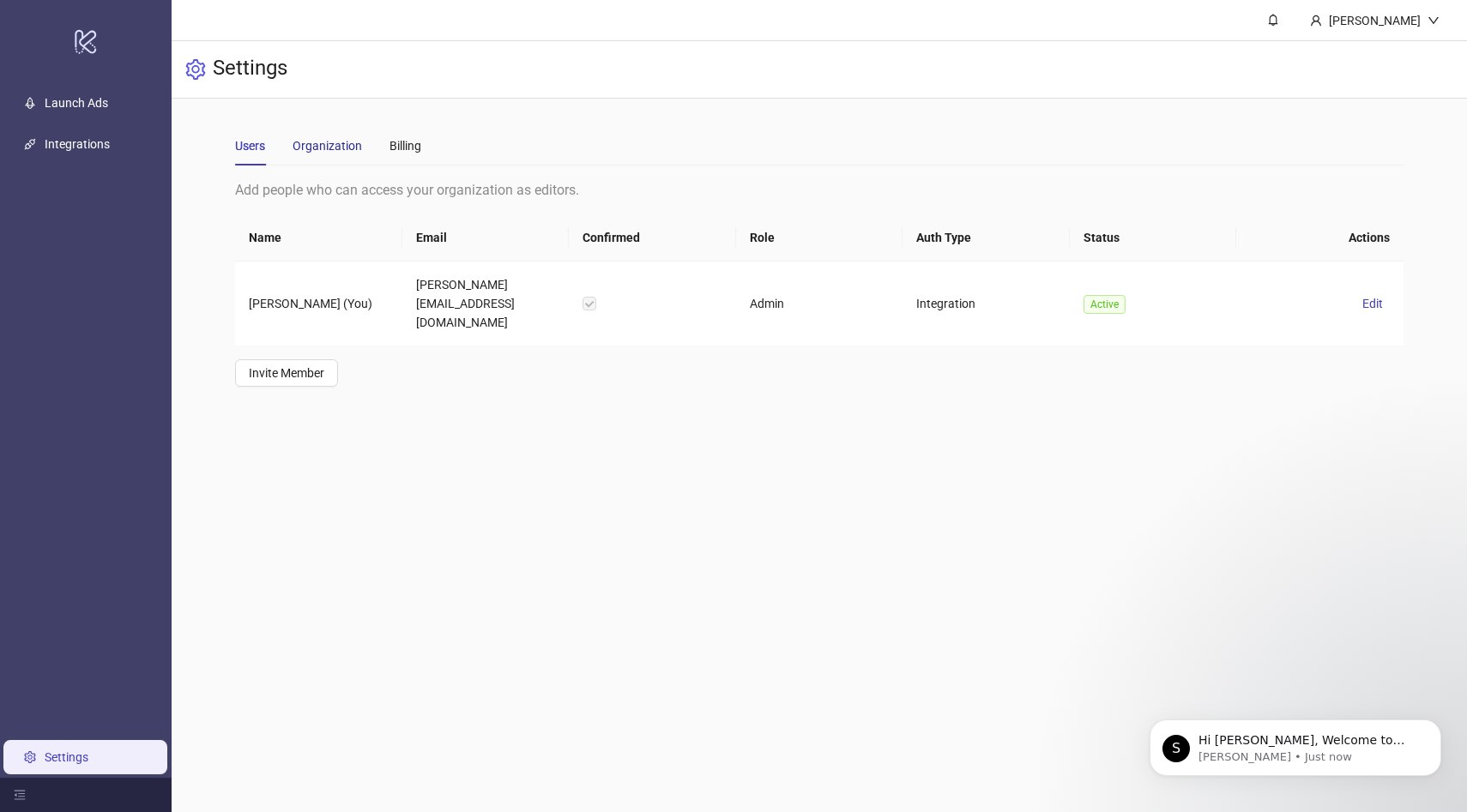
click at [327, 151] on div "Organization" at bounding box center [328, 146] width 70 height 19
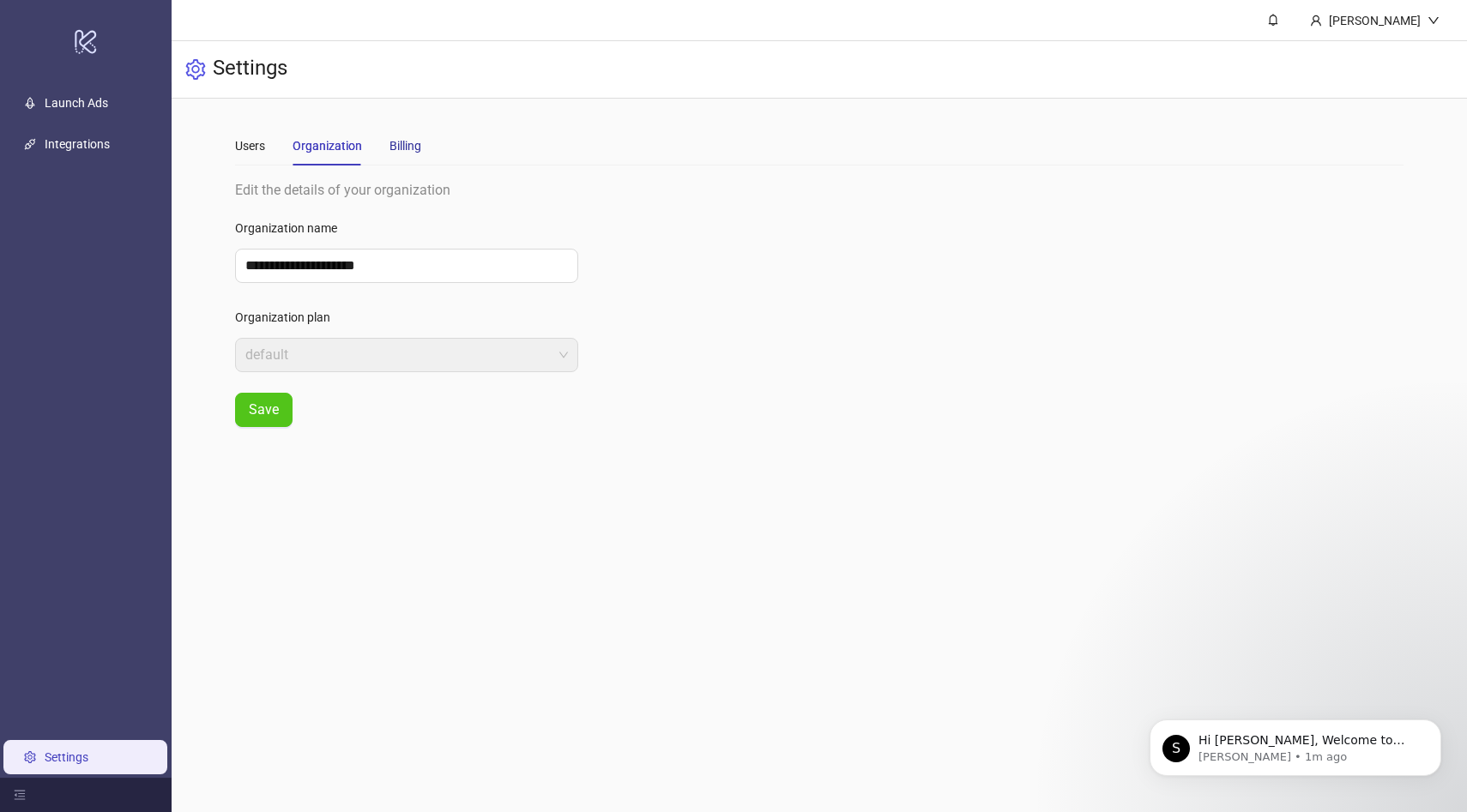
click at [397, 140] on div "Billing" at bounding box center [405, 146] width 32 height 19
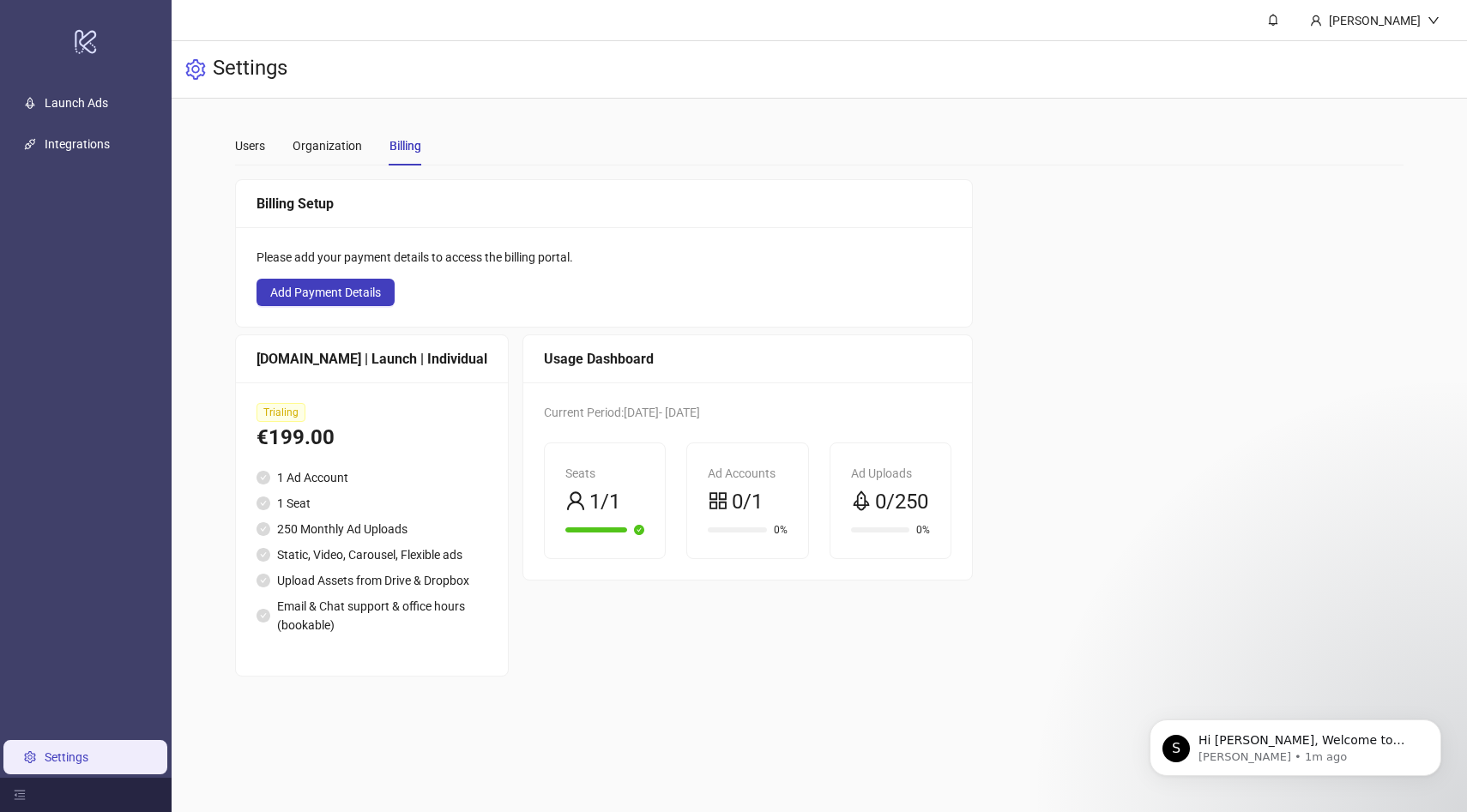
click at [267, 163] on div "Users Organization Billing" at bounding box center [328, 145] width 187 height 40
click at [83, 123] on ul "Launch Ads Integrations Settings" at bounding box center [85, 430] width 171 height 696
click at [84, 110] on link "Launch Ads" at bounding box center [76, 102] width 64 height 14
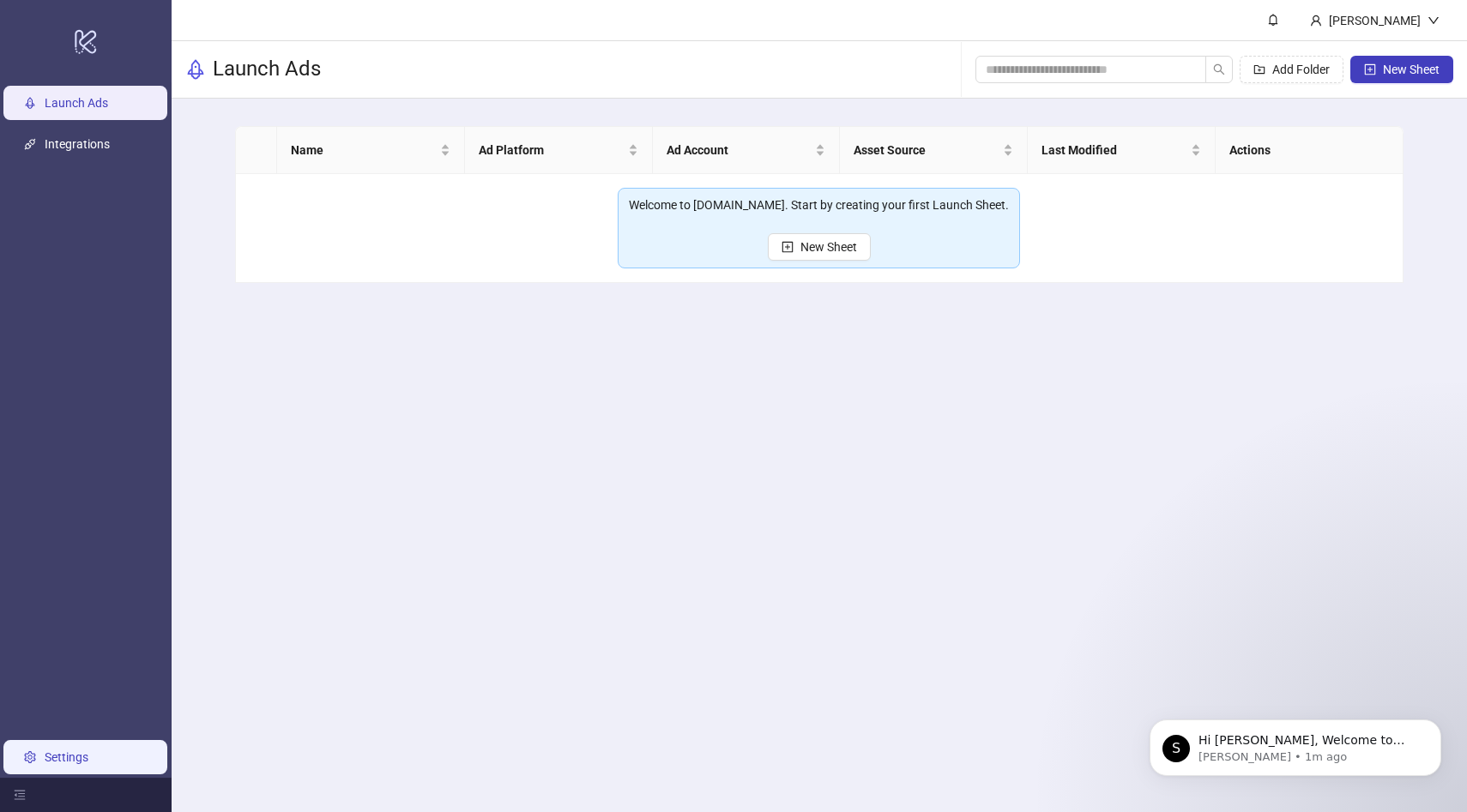
click at [78, 755] on link "Settings" at bounding box center [66, 757] width 44 height 14
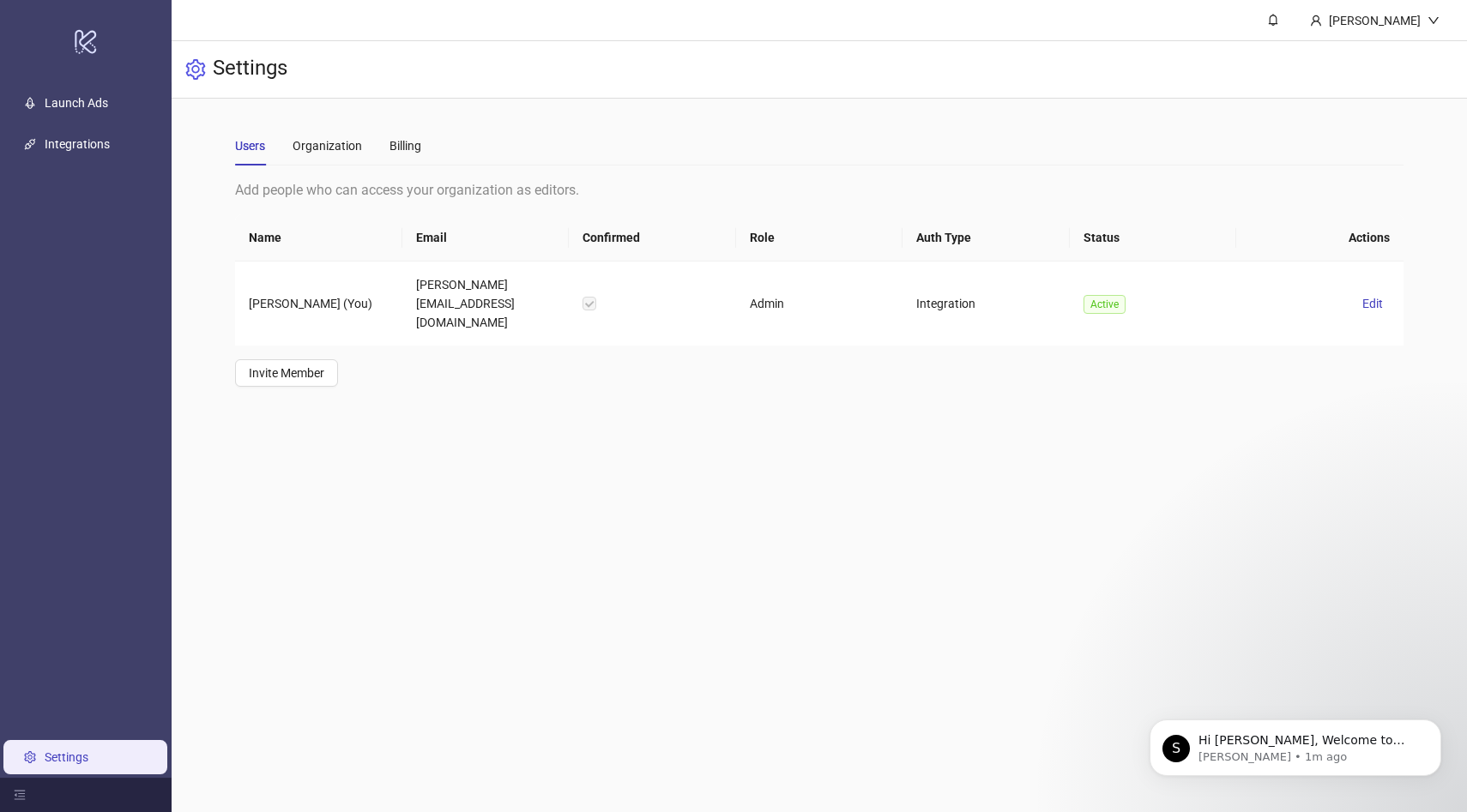
click at [93, 124] on ul "Launch Ads Integrations Settings" at bounding box center [85, 430] width 171 height 696
click at [95, 99] on link "Launch Ads" at bounding box center [76, 102] width 64 height 14
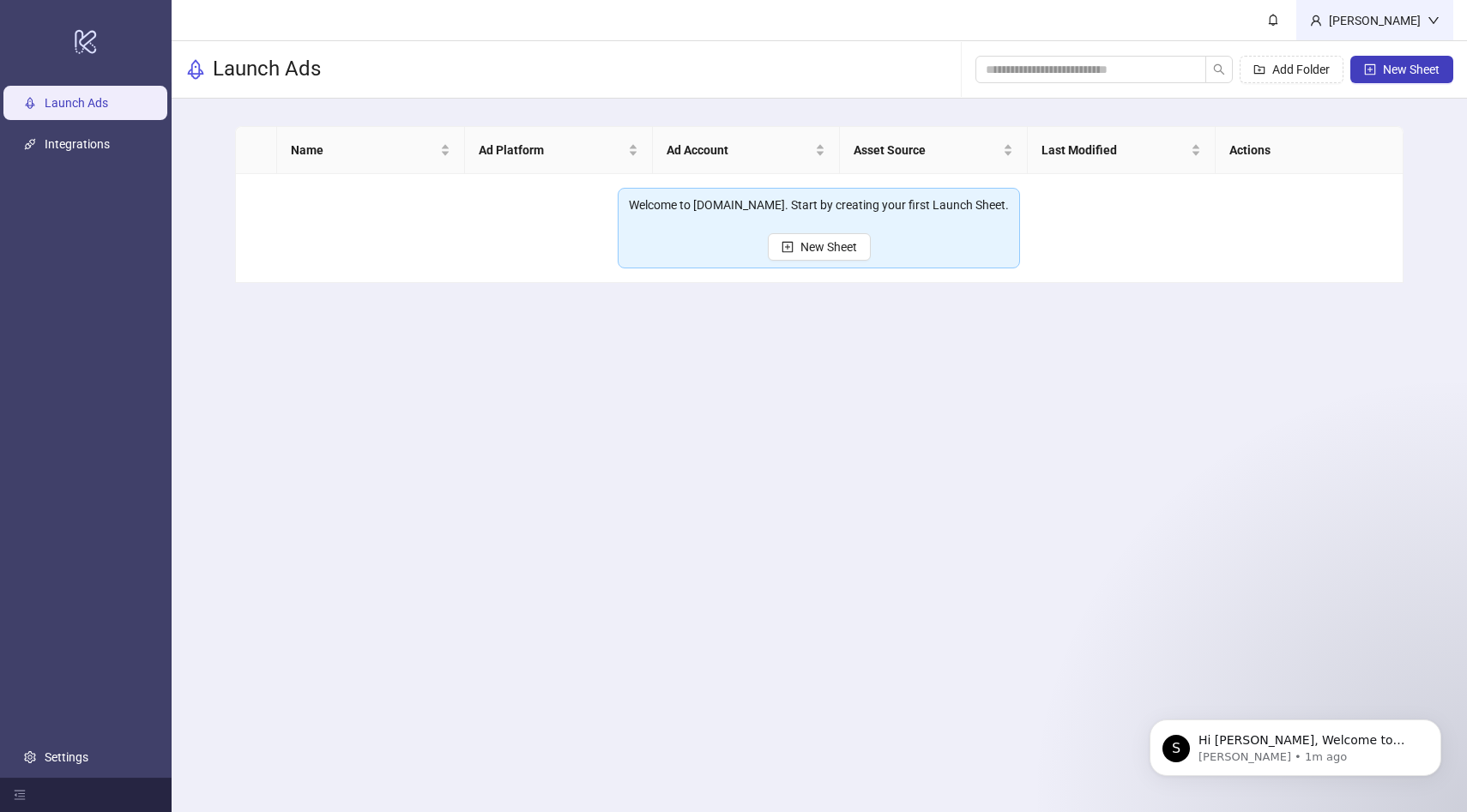
click at [1445, 19] on div "[PERSON_NAME]" at bounding box center [1375, 20] width 157 height 41
click at [1370, 256] on td "Welcome to [DOMAIN_NAME]. Start by creating your first Launch Sheet. New Sheet" at bounding box center [820, 228] width 1168 height 109
